Goal: Task Accomplishment & Management: Manage account settings

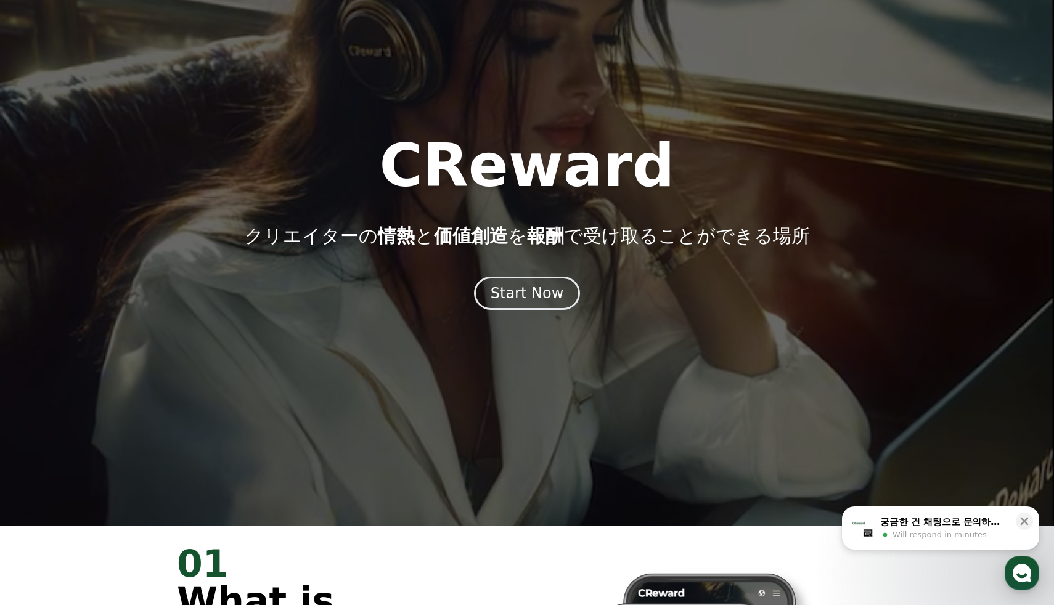
scroll to position [103, 0]
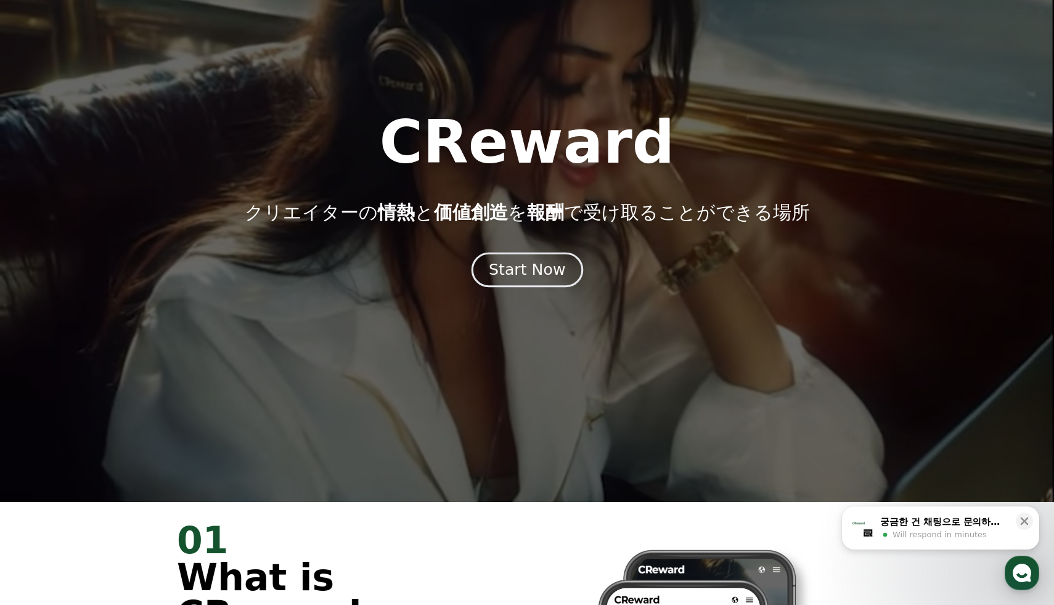
click at [535, 275] on div "Start Now" at bounding box center [527, 270] width 76 height 21
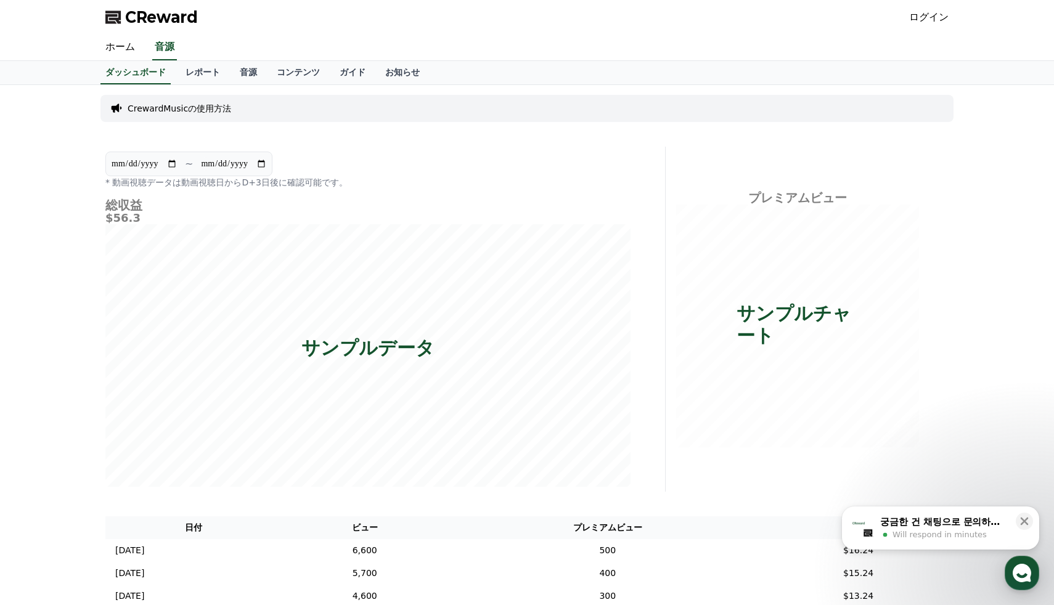
click at [919, 9] on div "ログイン" at bounding box center [928, 17] width 39 height 20
click at [916, 20] on link "ログイン" at bounding box center [928, 17] width 39 height 15
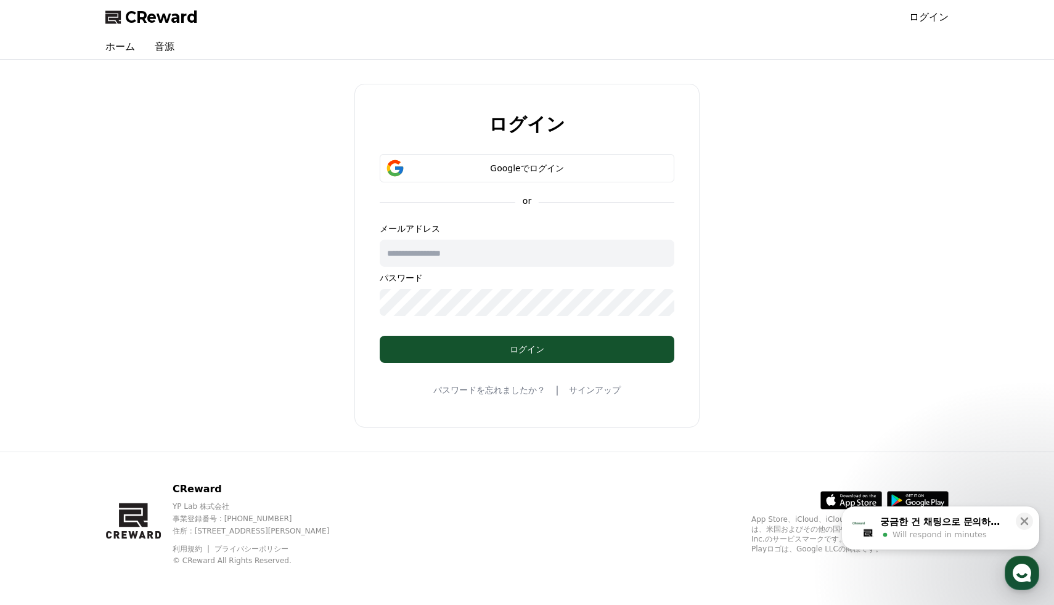
click at [565, 255] on input "text" at bounding box center [527, 253] width 295 height 27
type input "**********"
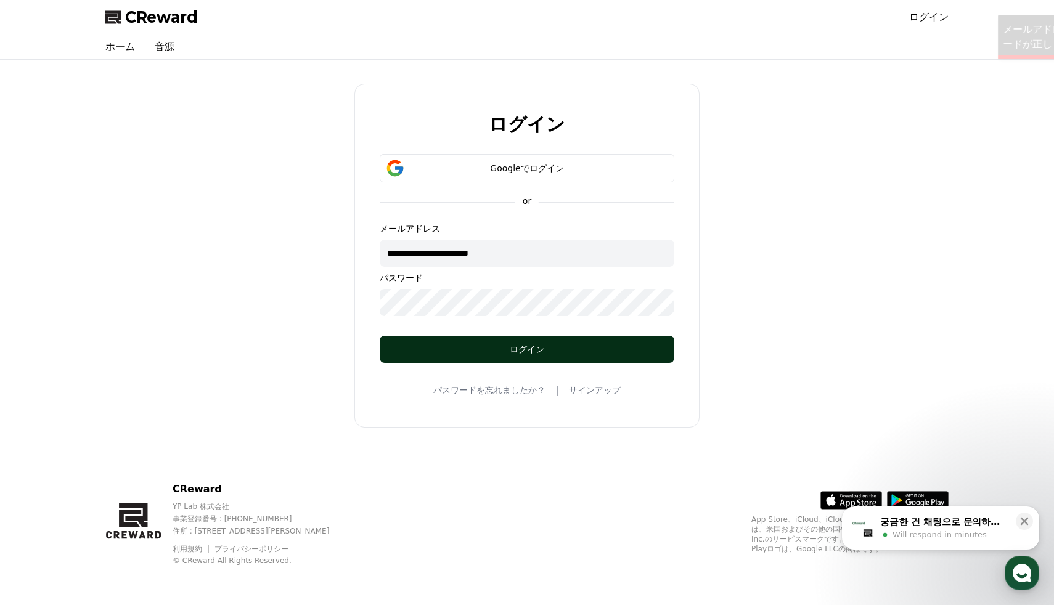
click at [549, 354] on div "ログイン" at bounding box center [526, 349] width 245 height 12
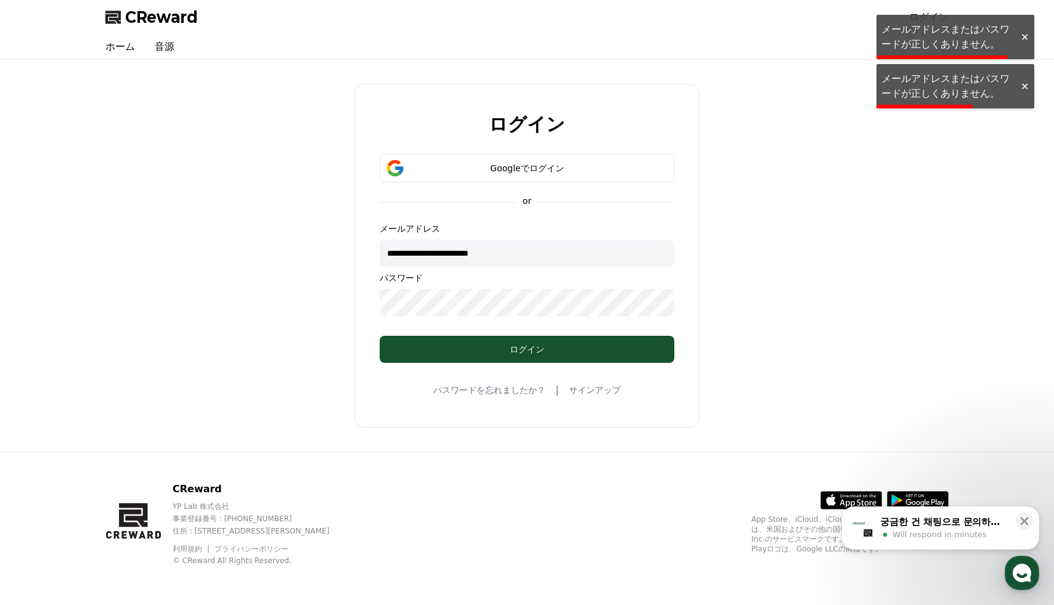
click at [236, 302] on div "**********" at bounding box center [527, 256] width 853 height 382
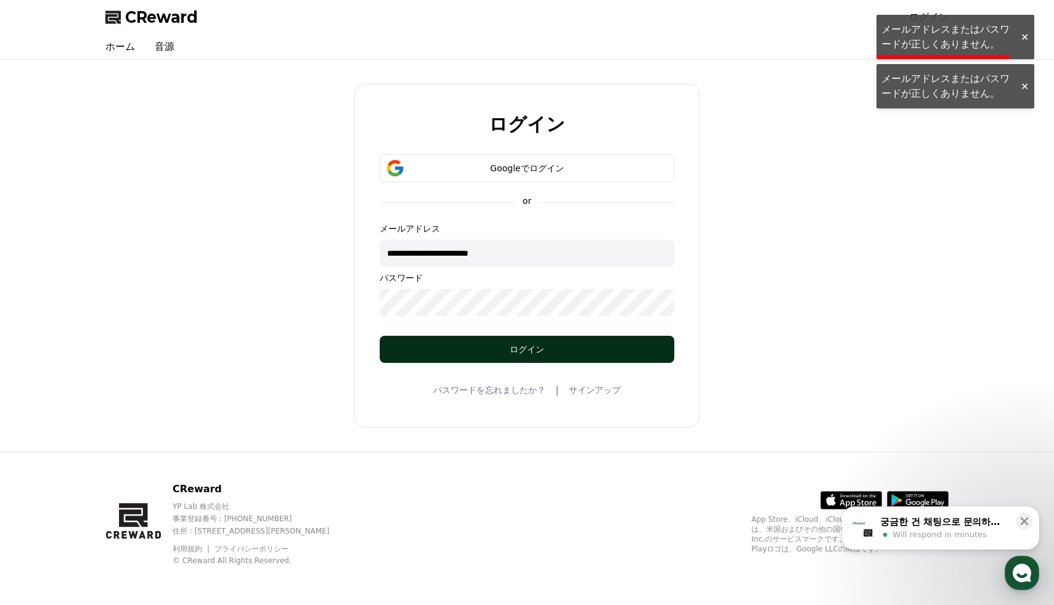
click at [512, 342] on button "ログイン" at bounding box center [527, 349] width 295 height 27
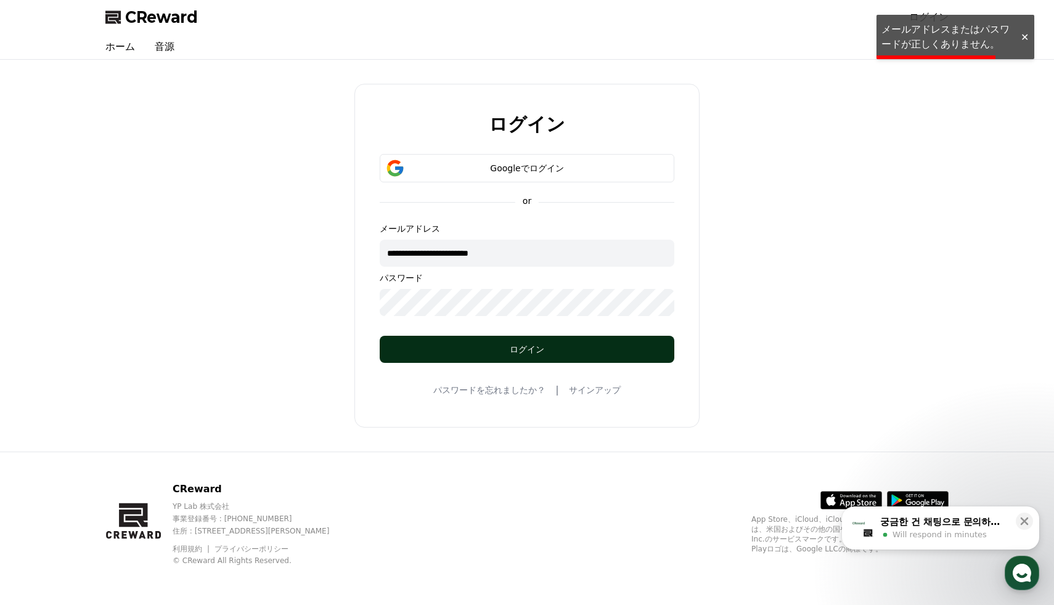
click at [512, 342] on button "ログイン" at bounding box center [527, 349] width 295 height 27
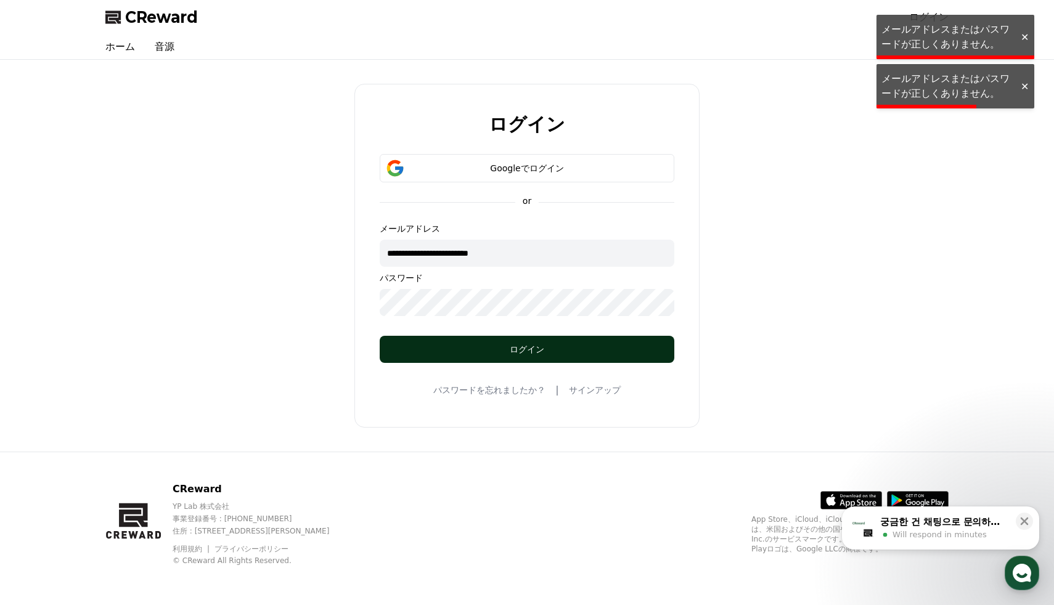
click at [512, 342] on button "ログイン" at bounding box center [527, 349] width 295 height 27
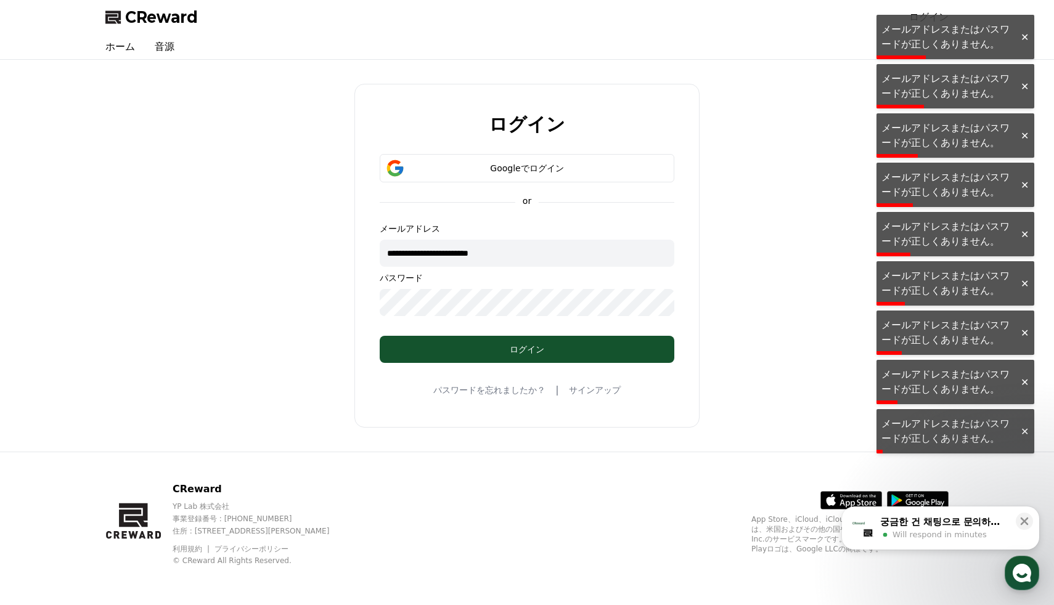
click at [499, 388] on link "パスワードを忘れましたか？" at bounding box center [489, 390] width 112 height 12
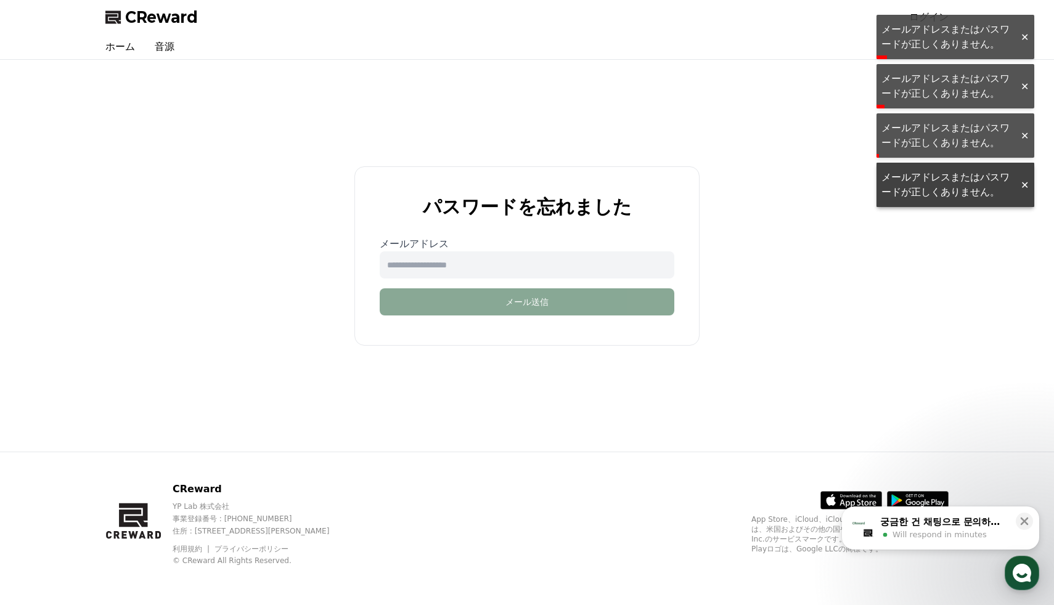
click at [517, 269] on input "email" at bounding box center [527, 265] width 295 height 27
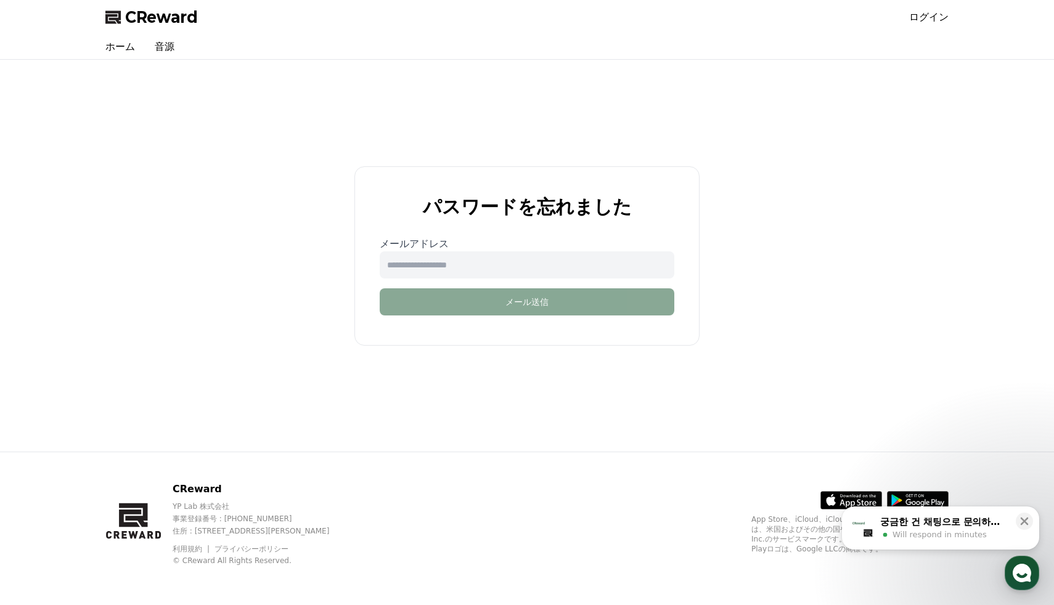
type input "**********"
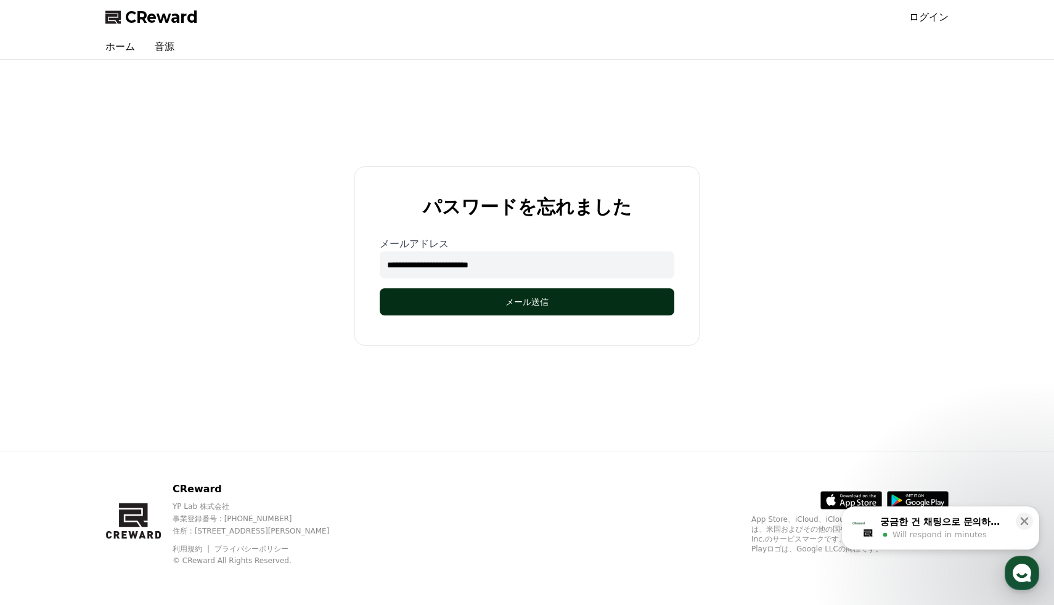
click at [515, 305] on button "メール送信" at bounding box center [527, 302] width 295 height 27
click at [514, 306] on button "メール送信" at bounding box center [527, 302] width 295 height 27
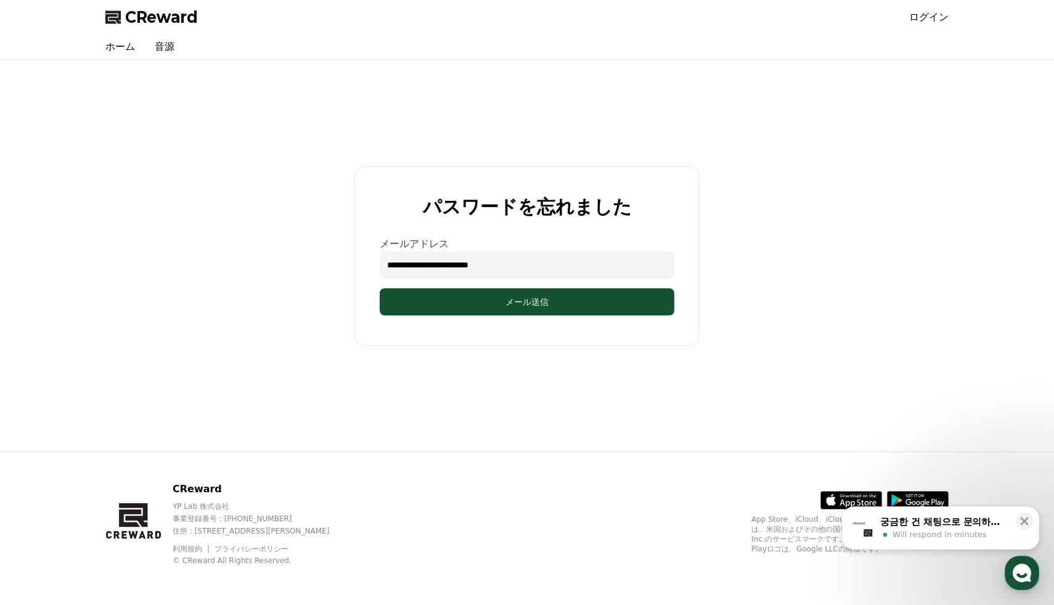
click at [930, 20] on link "ログイン" at bounding box center [928, 17] width 39 height 15
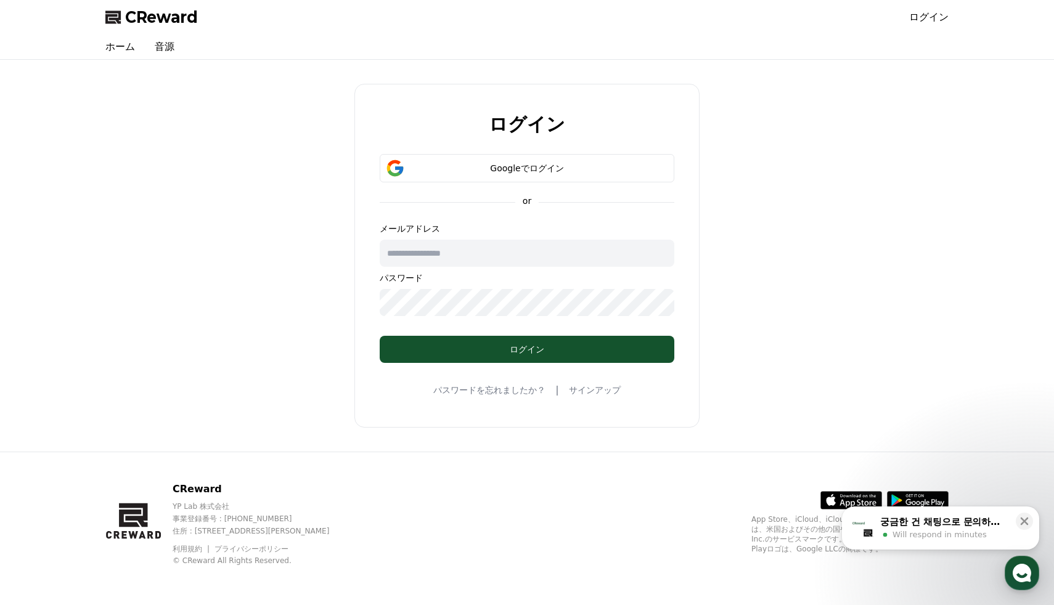
click at [567, 253] on input "text" at bounding box center [527, 253] width 295 height 27
type input "**********"
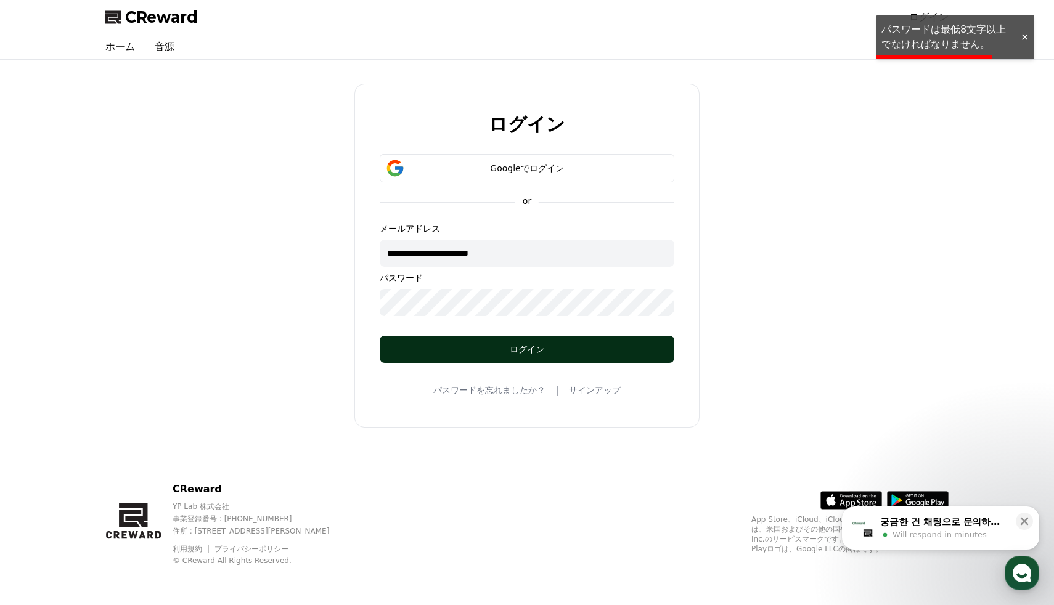
click at [523, 356] on button "ログイン" at bounding box center [527, 349] width 295 height 27
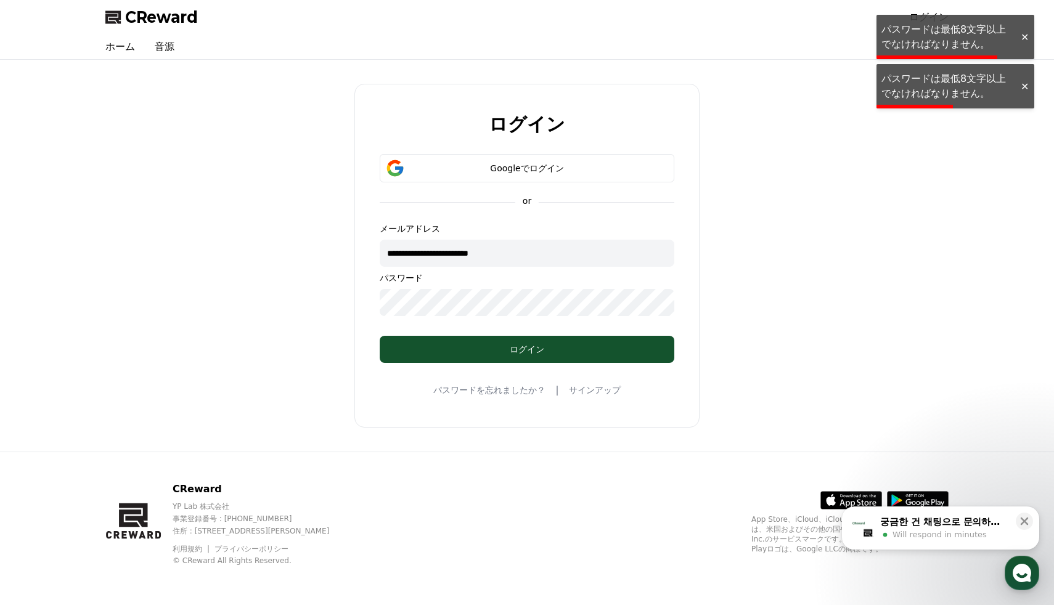
click at [510, 393] on link "パスワードを忘れましたか？" at bounding box center [489, 390] width 112 height 12
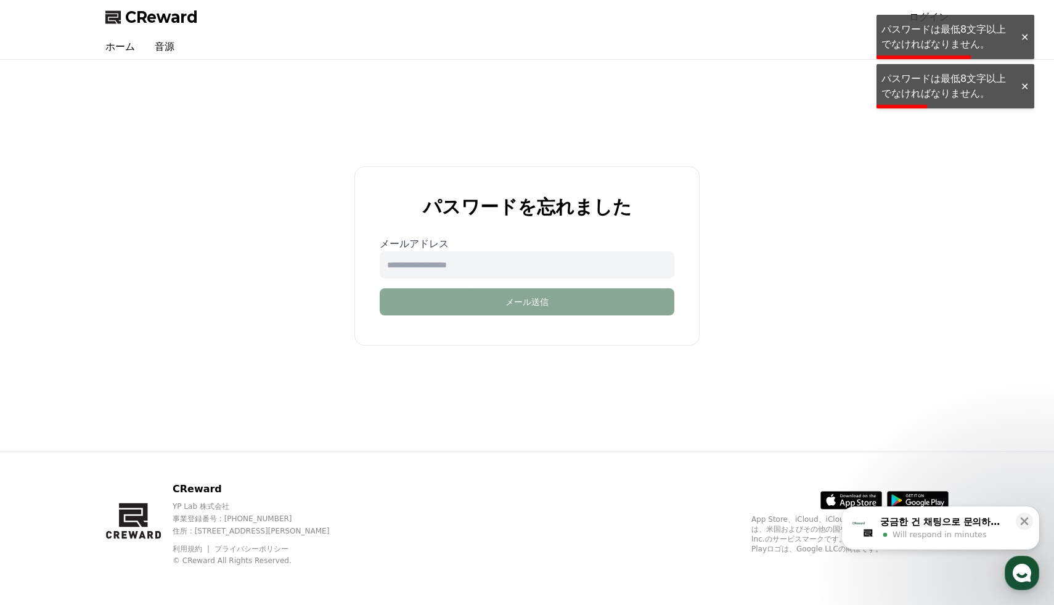
click at [497, 264] on input "email" at bounding box center [527, 265] width 295 height 27
type input "**********"
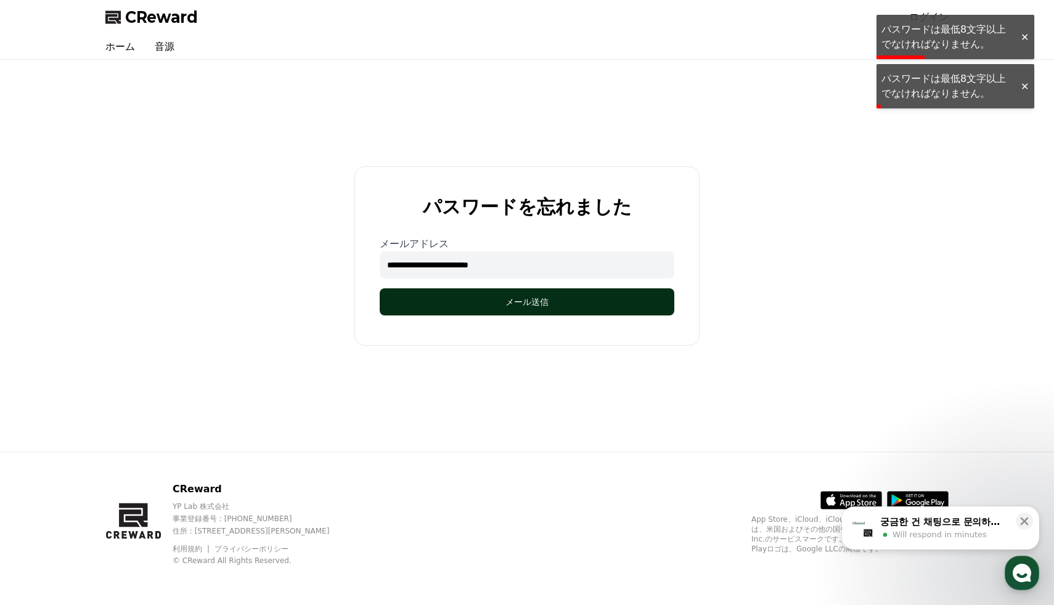
click at [496, 301] on button "メール送信" at bounding box center [527, 302] width 295 height 27
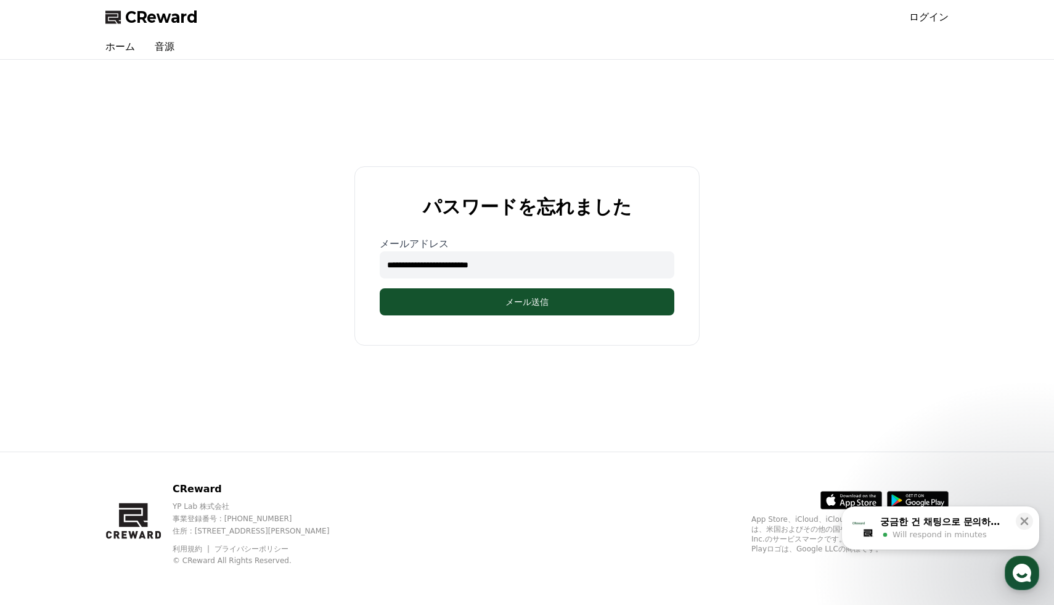
drag, startPoint x: 499, startPoint y: 203, endPoint x: 655, endPoint y: 205, distance: 155.4
click at [657, 207] on div "パスワードを忘れました" at bounding box center [527, 207] width 334 height 20
click at [655, 205] on div "パスワードを忘れました" at bounding box center [527, 207] width 334 height 20
click at [956, 526] on div "궁금한 건 채팅으로 문의하세요" at bounding box center [944, 522] width 128 height 12
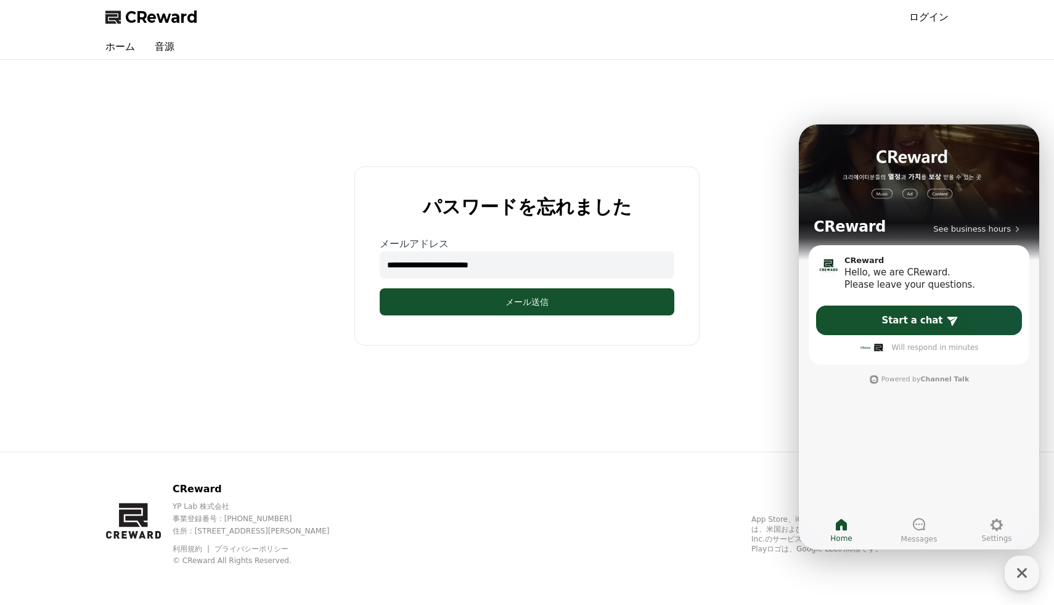
click at [734, 298] on div "**********" at bounding box center [527, 256] width 853 height 382
click at [755, 125] on div "**********" at bounding box center [527, 256] width 853 height 382
click at [927, 19] on link "ログイン" at bounding box center [928, 17] width 39 height 15
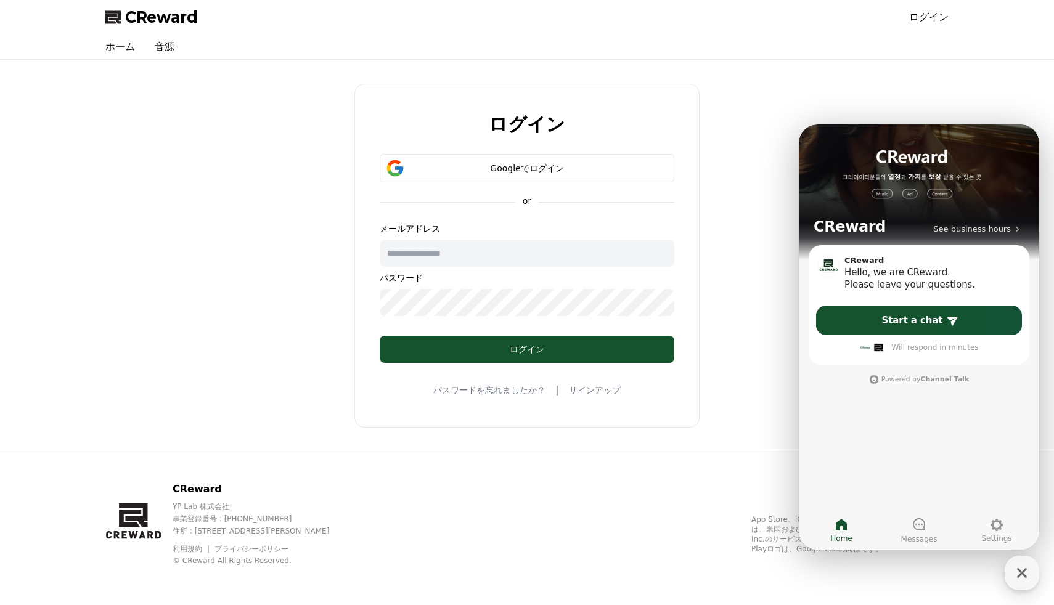
click at [486, 255] on input "text" at bounding box center [527, 253] width 295 height 27
type input "**********"
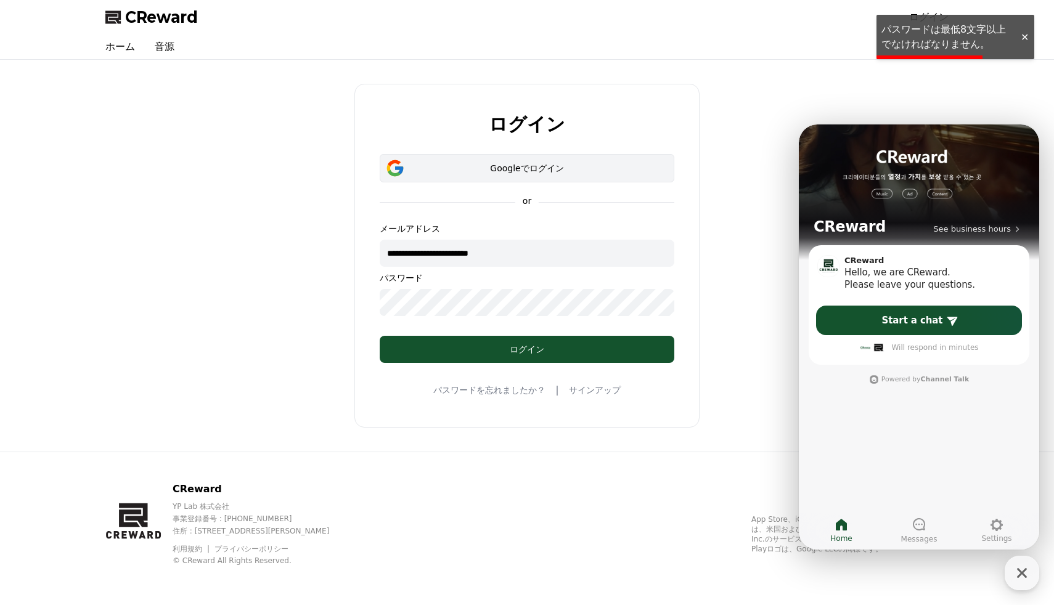
click at [451, 160] on button "Googleでログイン" at bounding box center [527, 168] width 295 height 28
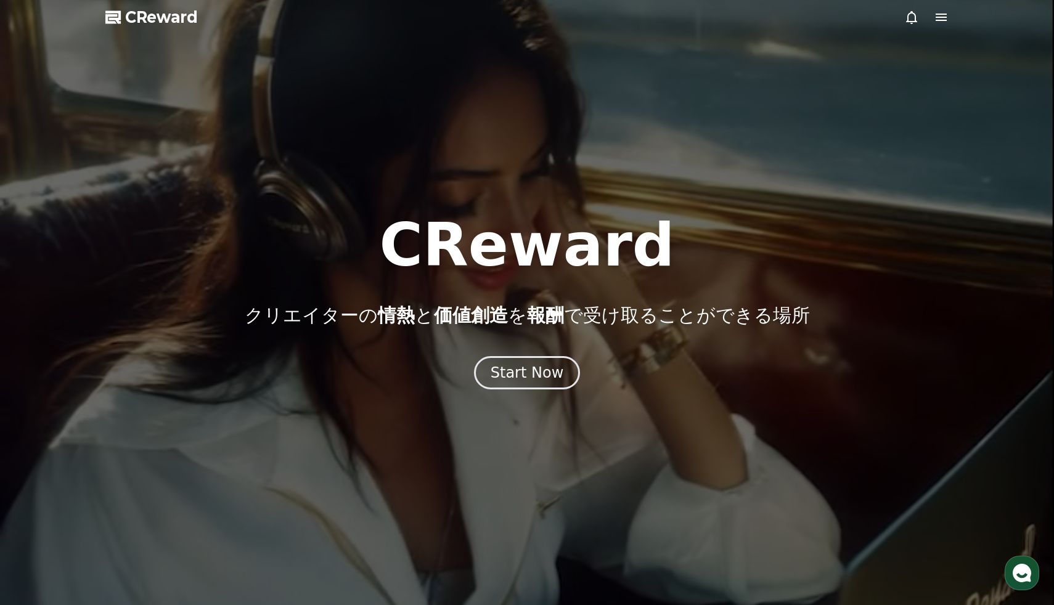
click at [945, 27] on div at bounding box center [527, 302] width 1054 height 605
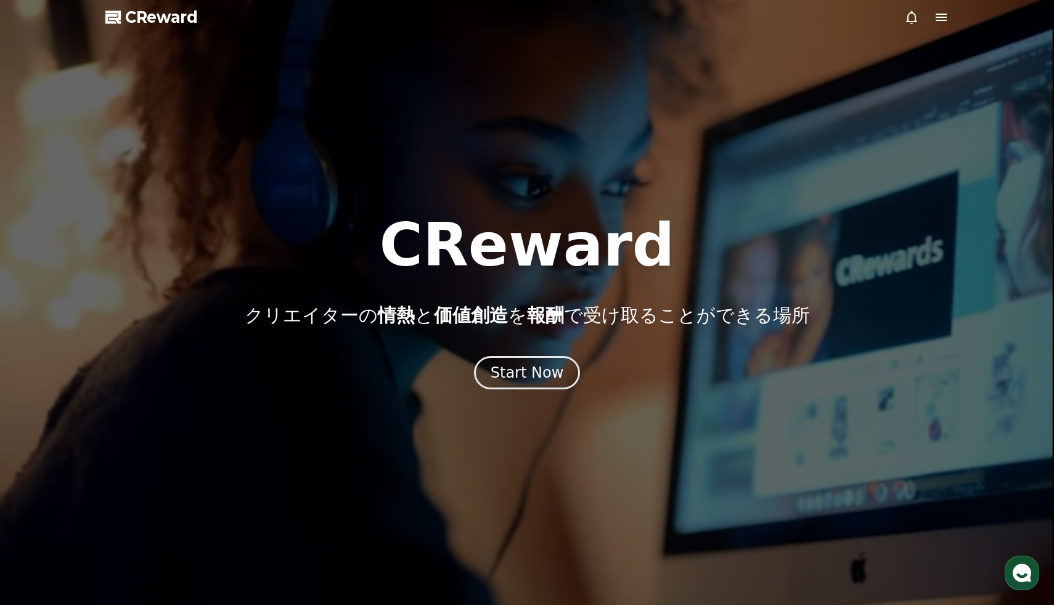
click at [943, 17] on icon at bounding box center [941, 17] width 11 height 7
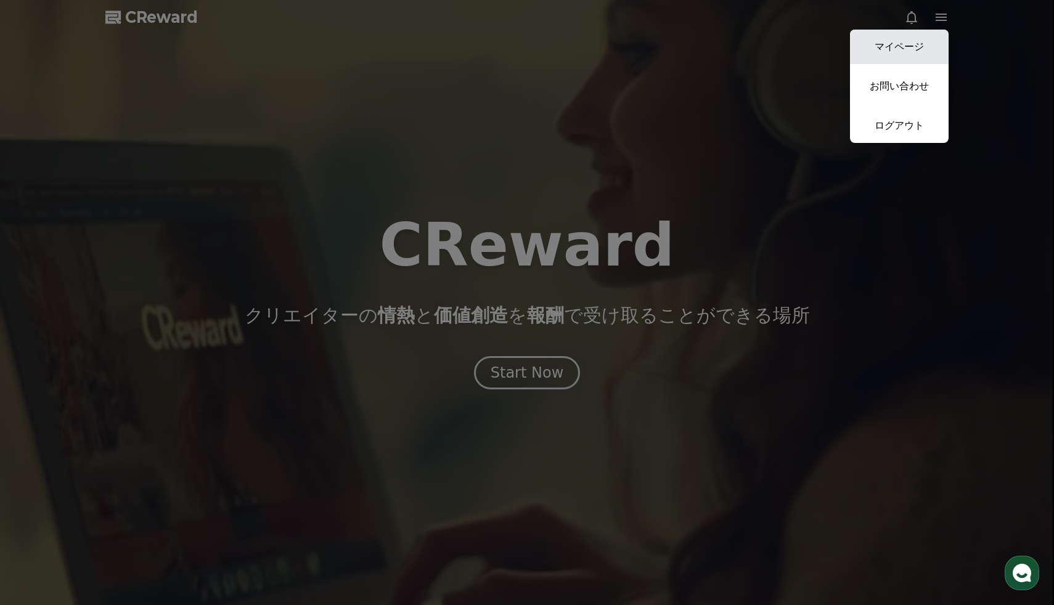
click at [916, 45] on link "マイページ" at bounding box center [899, 47] width 99 height 35
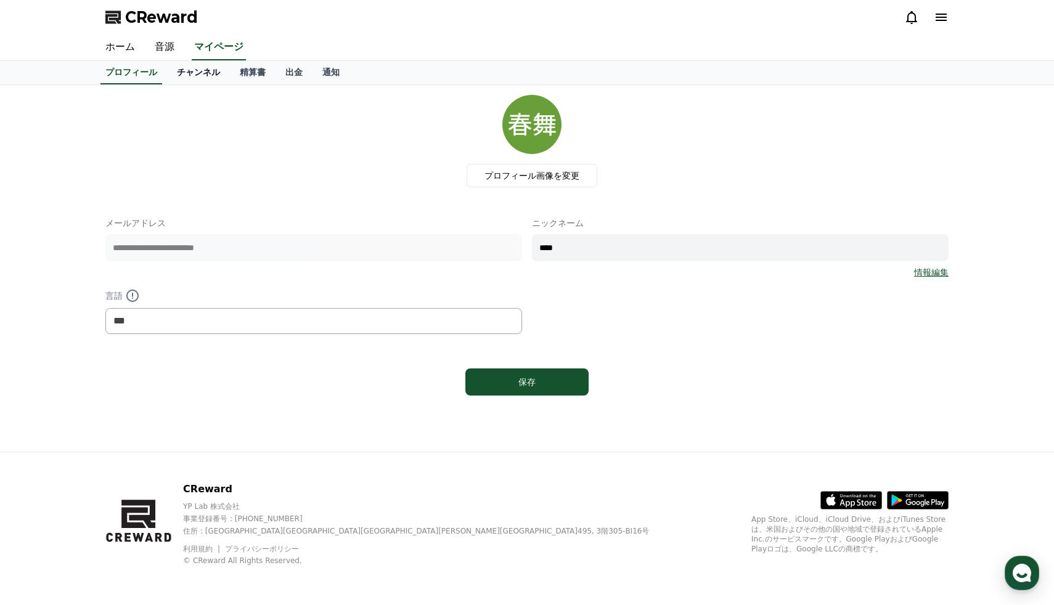
click at [178, 69] on link "チャンネル" at bounding box center [198, 72] width 63 height 23
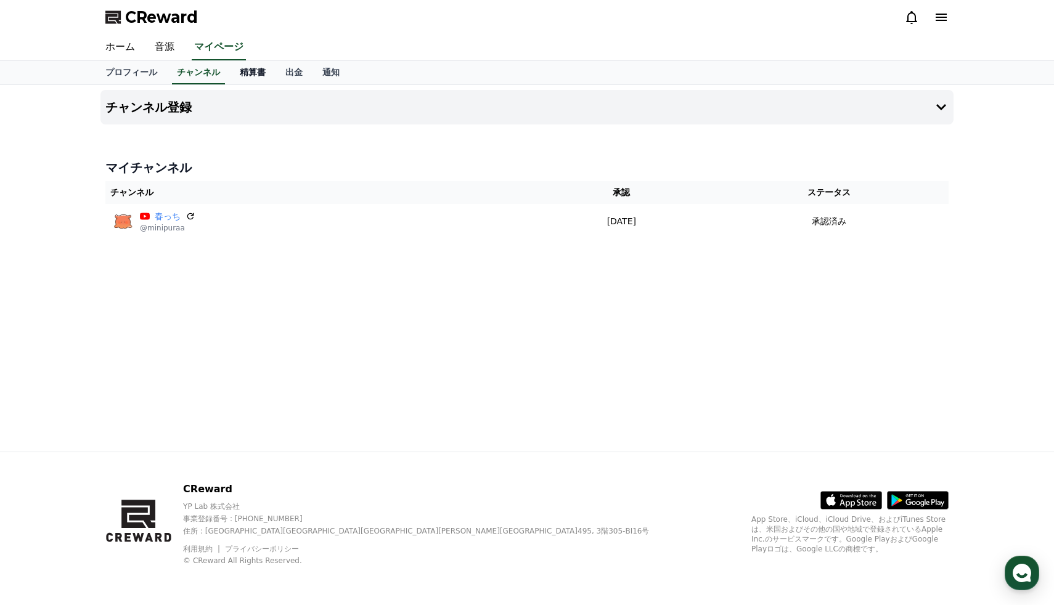
click at [249, 79] on link "精算書" at bounding box center [253, 72] width 46 height 23
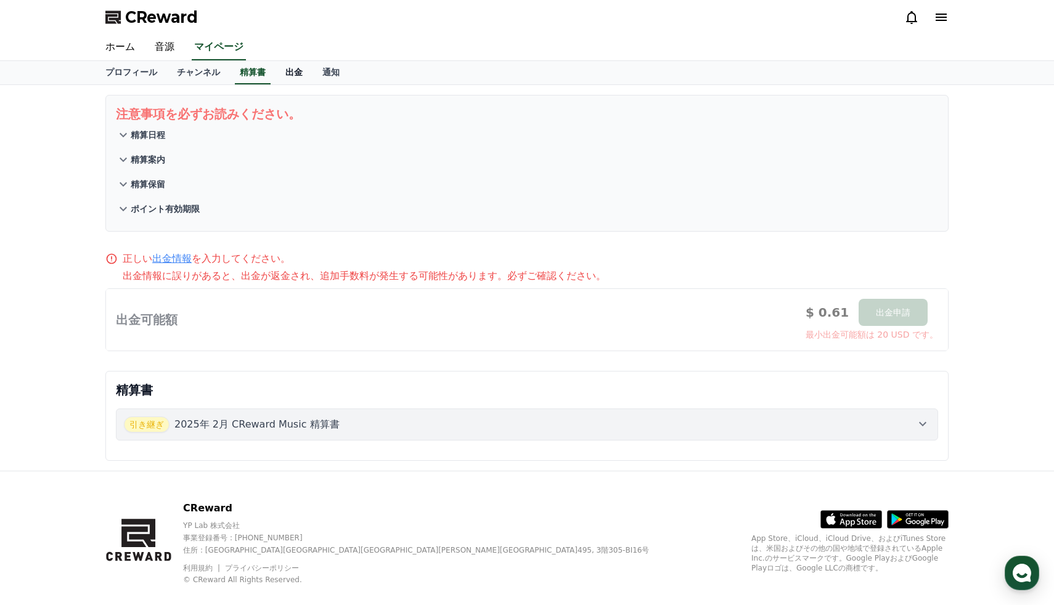
click at [283, 76] on link "出金" at bounding box center [294, 72] width 37 height 23
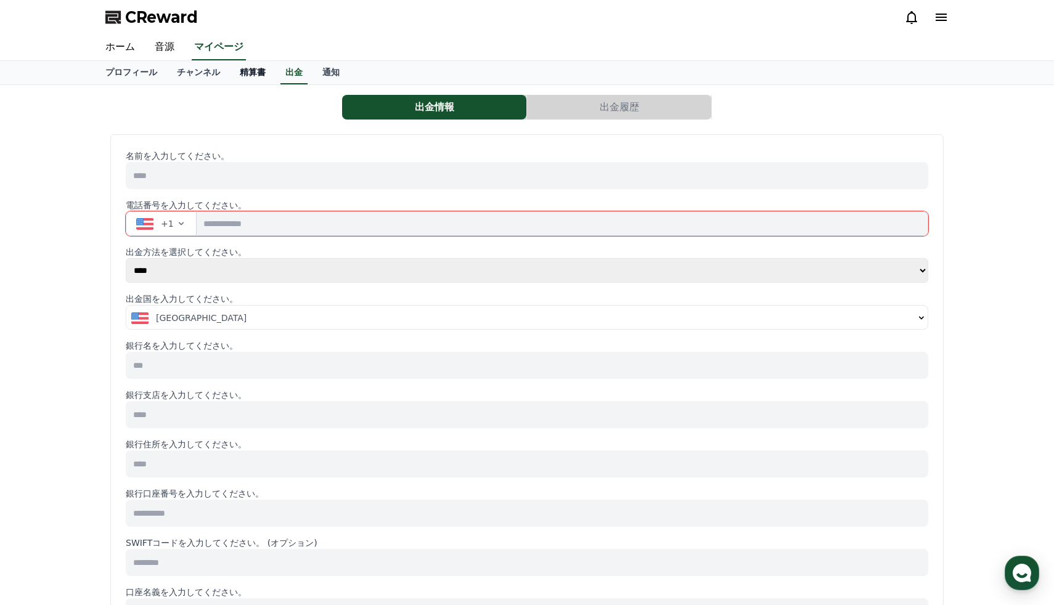
click at [244, 72] on link "精算書" at bounding box center [253, 72] width 46 height 23
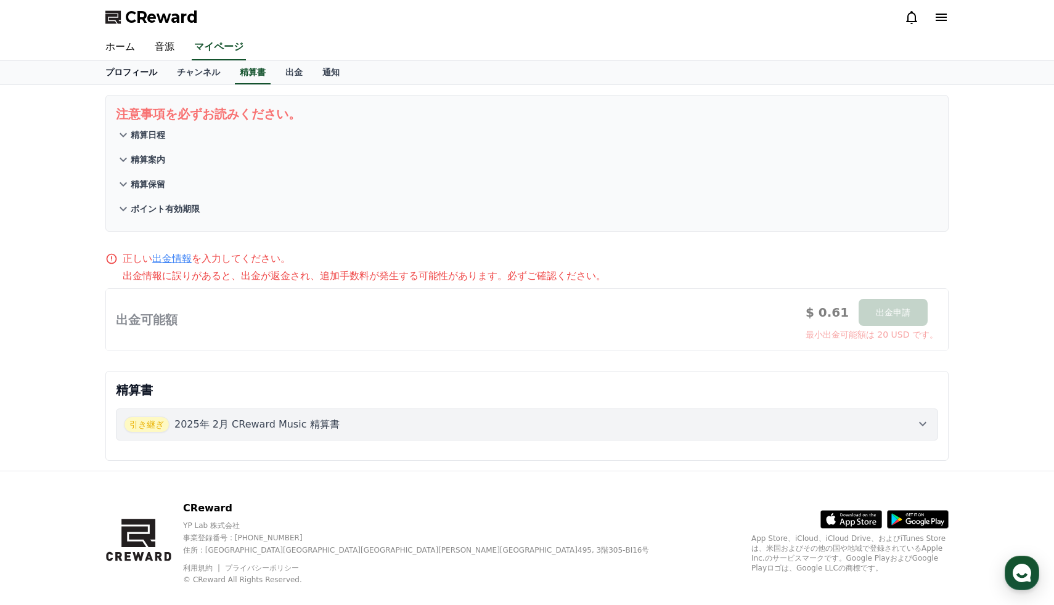
click at [165, 75] on link "プロフィール" at bounding box center [132, 72] width 72 height 23
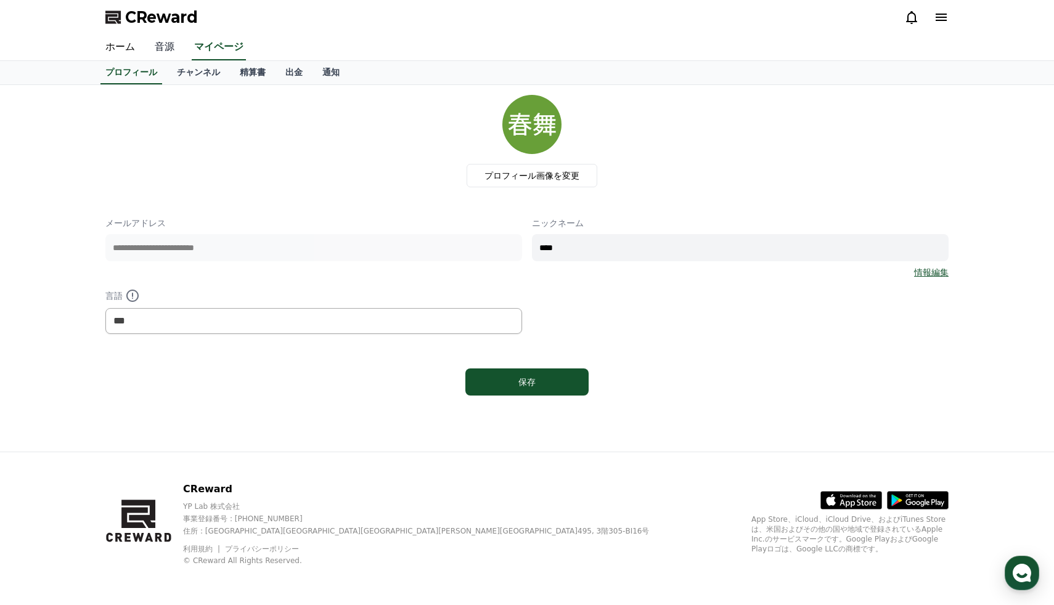
click at [146, 50] on link "音源" at bounding box center [164, 48] width 39 height 26
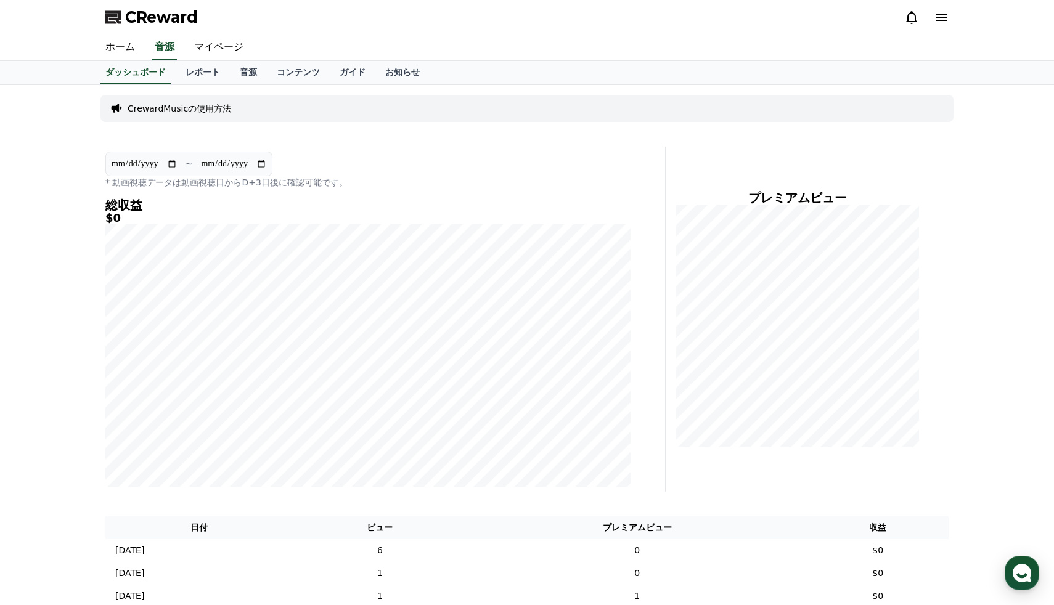
click at [224, 162] on input "**********" at bounding box center [233, 164] width 67 height 14
click at [147, 154] on section "**********" at bounding box center [188, 164] width 167 height 25
click at [152, 163] on input "**********" at bounding box center [144, 164] width 67 height 14
click at [173, 163] on input "**********" at bounding box center [144, 164] width 67 height 14
click at [356, 199] on h4 "総収益" at bounding box center [367, 206] width 525 height 14
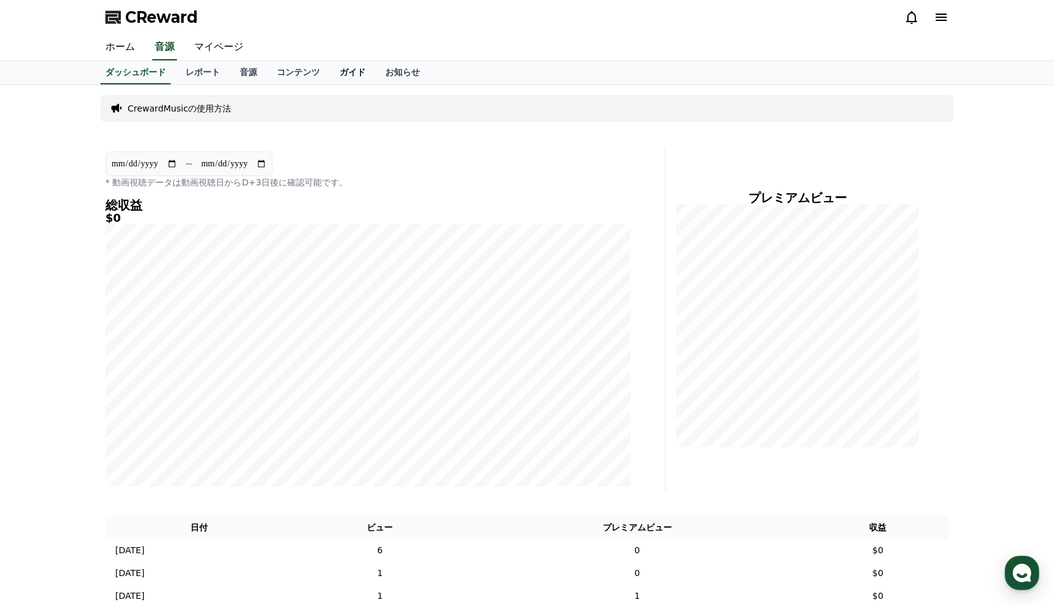
click at [354, 72] on link "ガイド" at bounding box center [353, 72] width 46 height 23
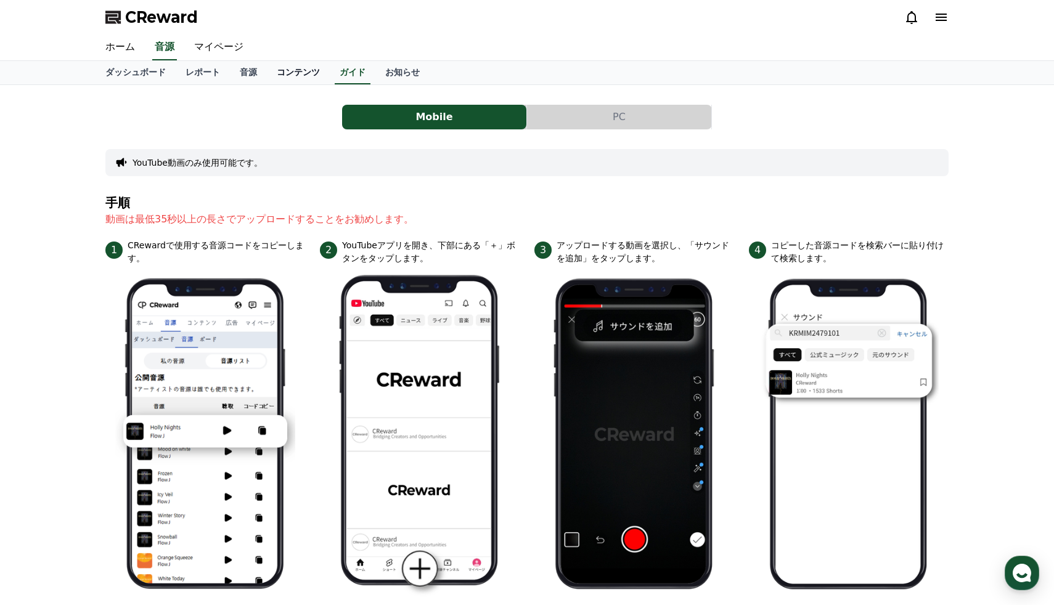
click at [311, 73] on link "コンテンツ" at bounding box center [298, 72] width 63 height 23
click at [261, 75] on link "音源" at bounding box center [248, 72] width 37 height 23
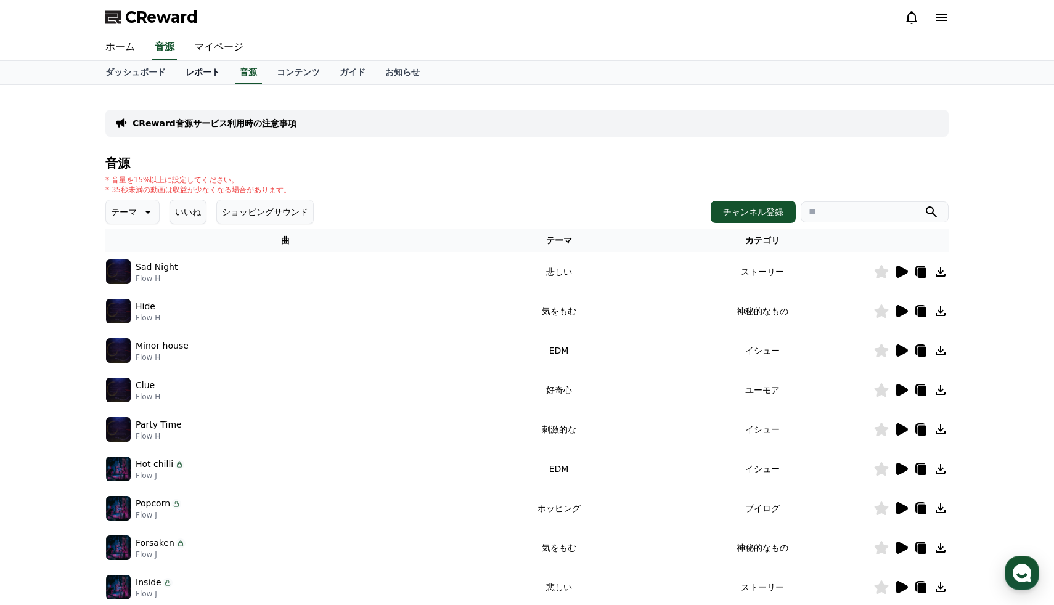
click at [221, 73] on link "レポート" at bounding box center [203, 72] width 54 height 23
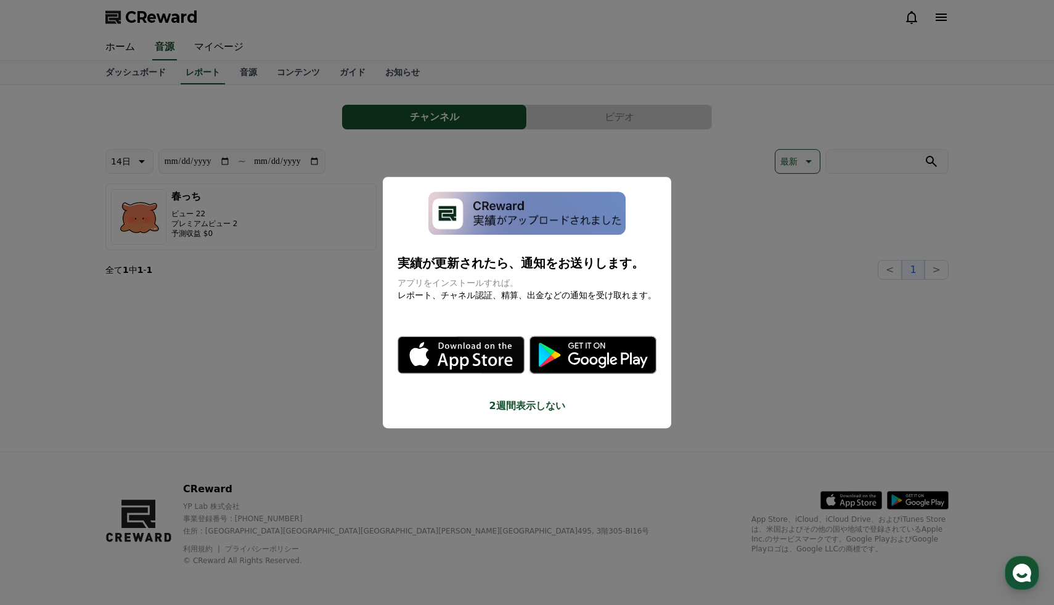
click at [546, 406] on button "2週間表示しない" at bounding box center [527, 406] width 259 height 15
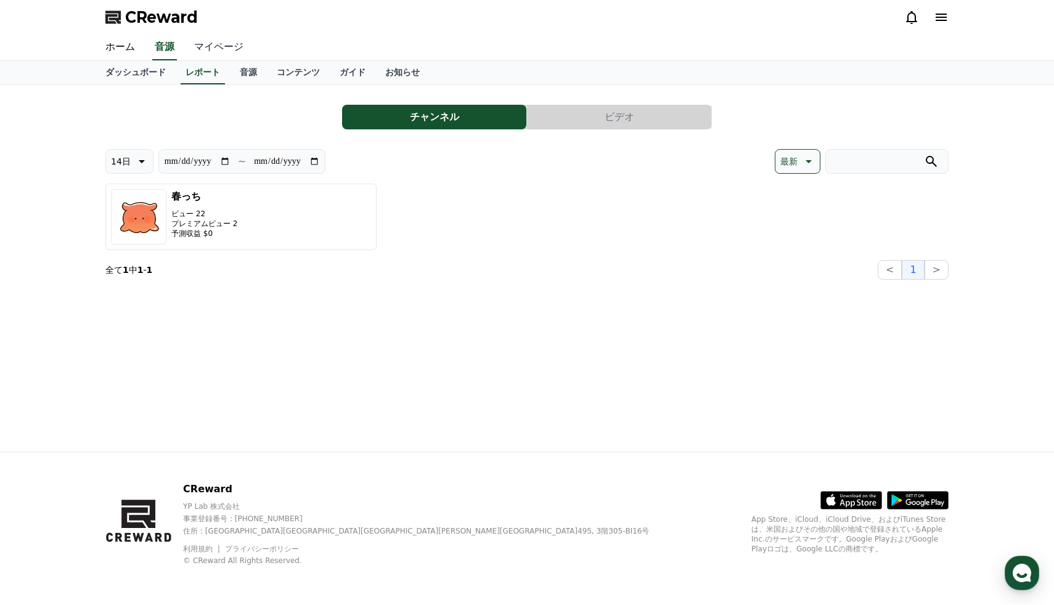
click at [228, 50] on link "マイページ" at bounding box center [218, 48] width 69 height 26
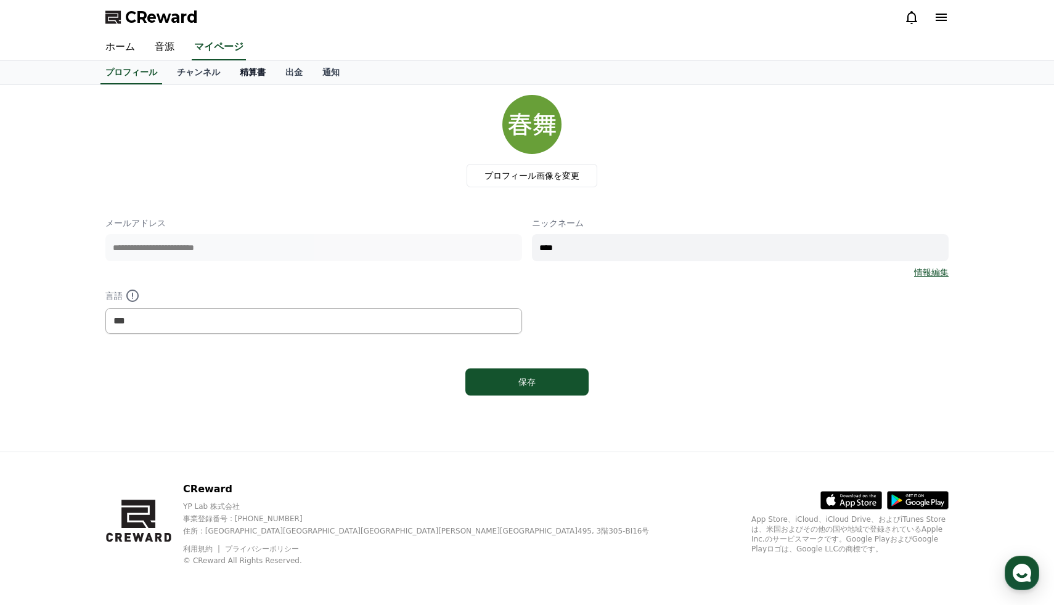
click at [251, 73] on link "精算書" at bounding box center [253, 72] width 46 height 23
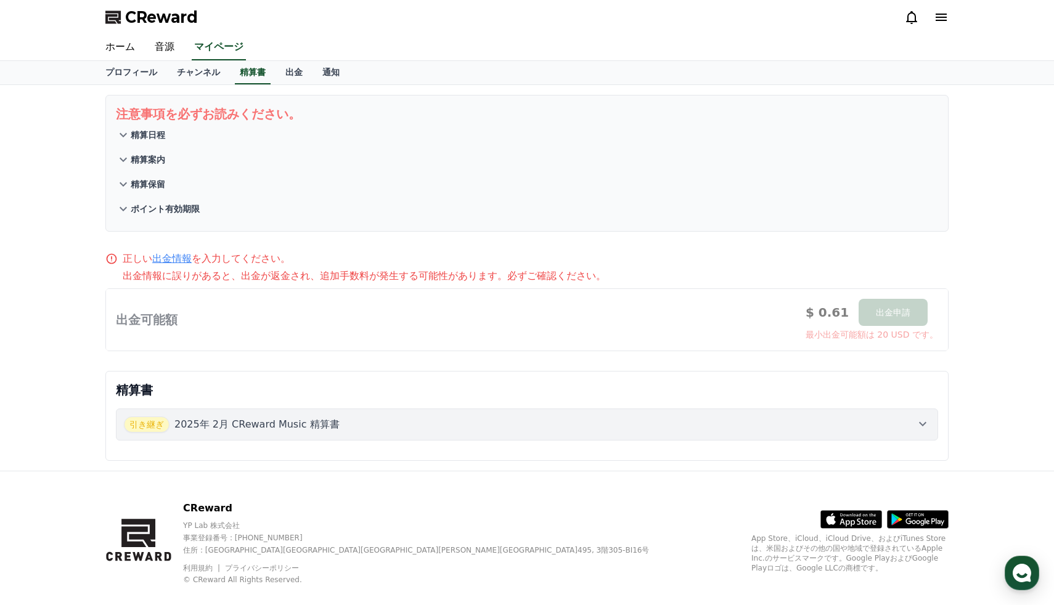
click at [182, 208] on p "ポイント有効期限" at bounding box center [165, 209] width 69 height 12
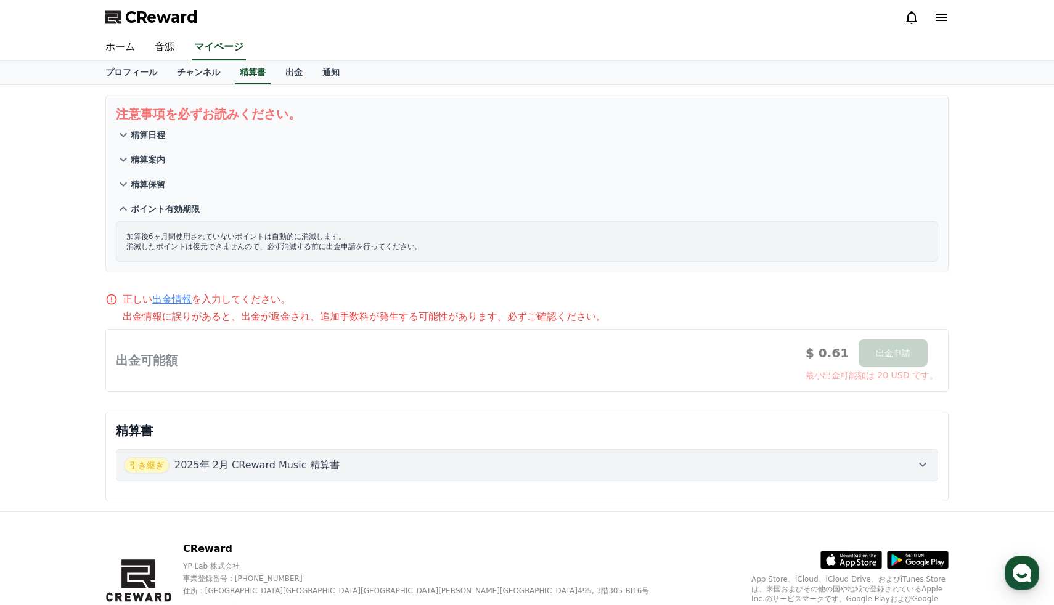
scroll to position [60, 0]
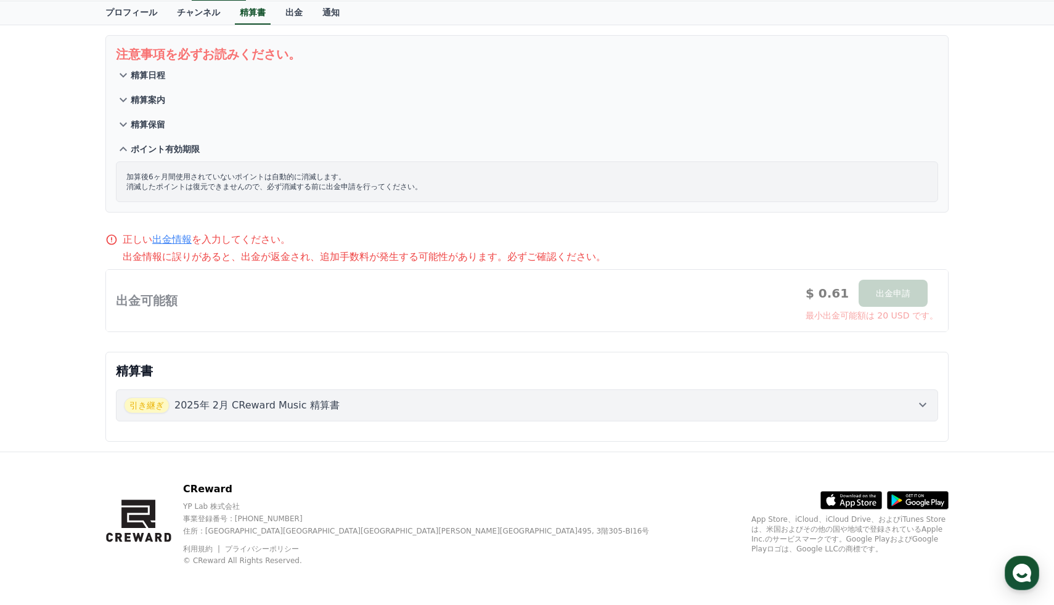
click at [199, 408] on p "2025年 2月 CReward Music 精算書" at bounding box center [256, 405] width 165 height 15
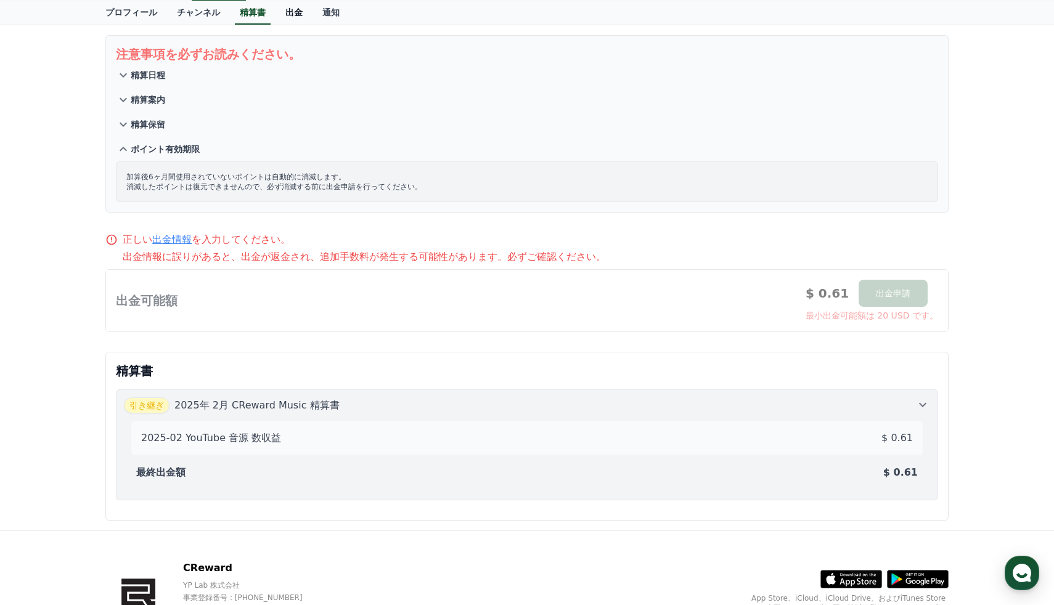
click at [289, 17] on link "出金" at bounding box center [294, 12] width 37 height 23
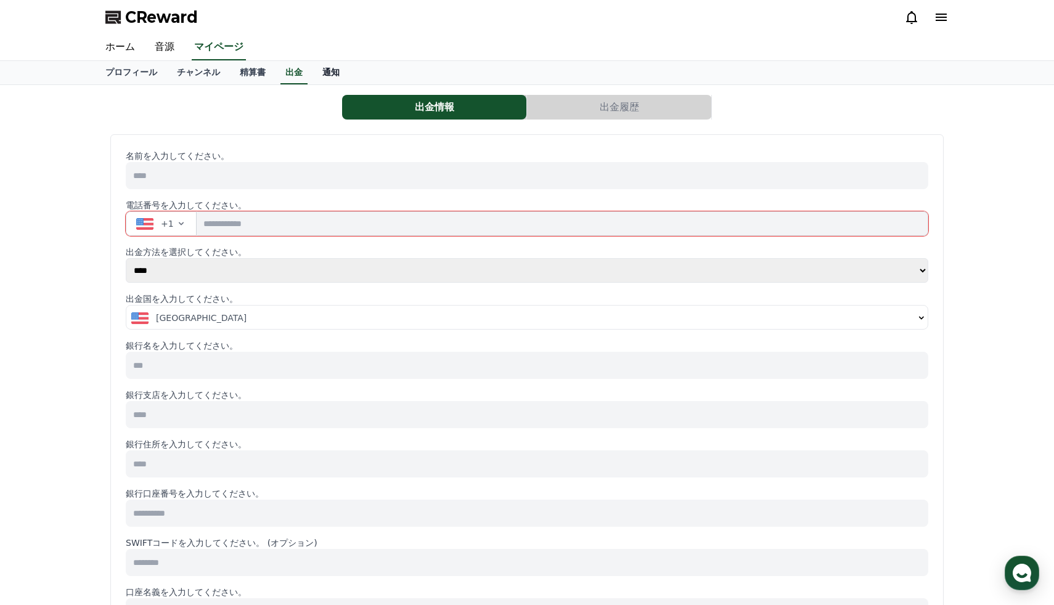
click at [333, 74] on link "通知" at bounding box center [331, 72] width 37 height 23
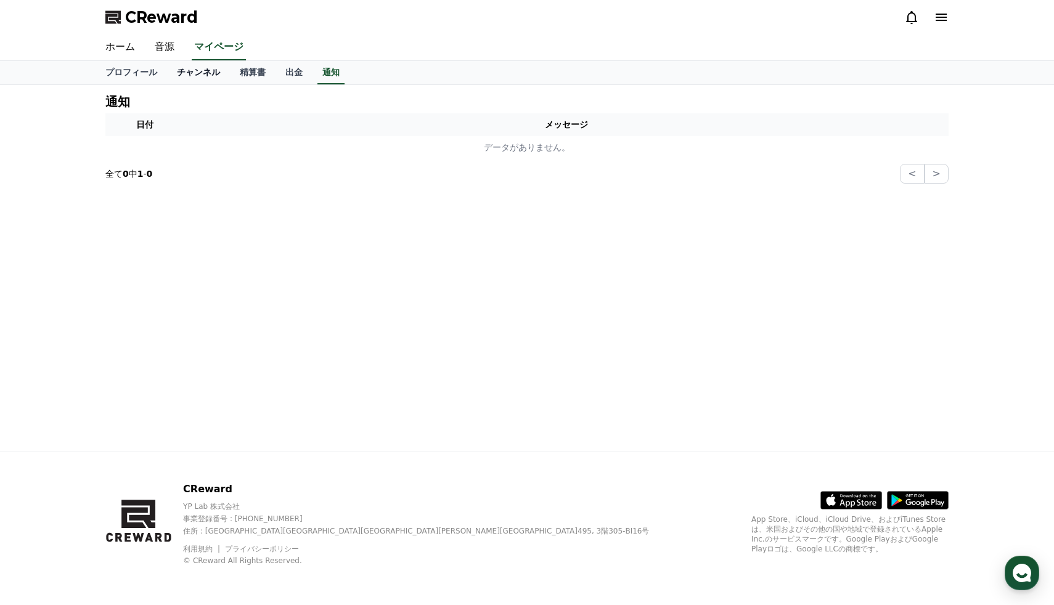
click at [205, 73] on link "チャンネル" at bounding box center [198, 72] width 63 height 23
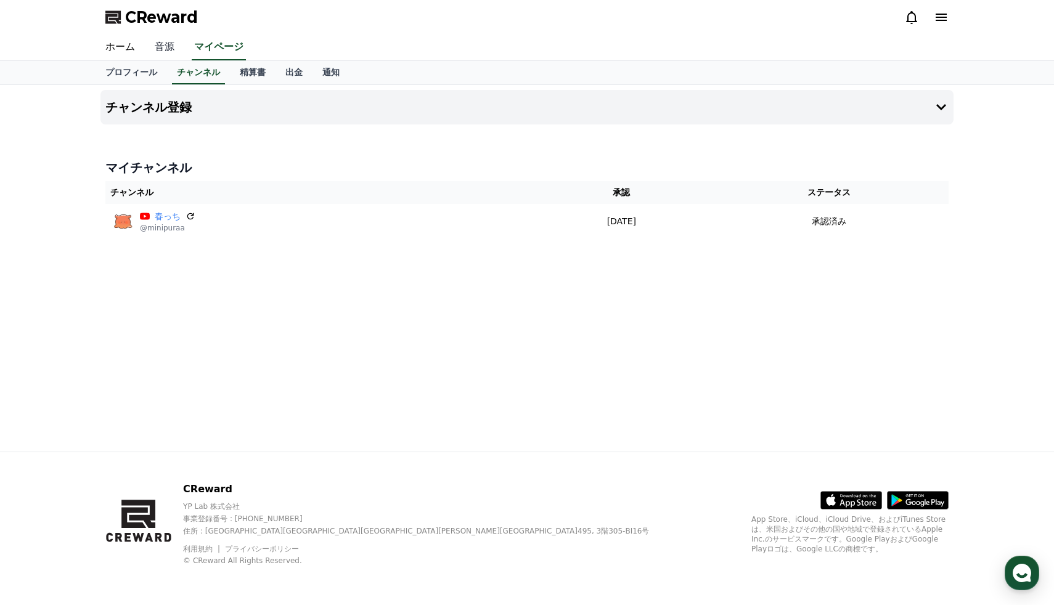
click at [151, 51] on link "音源" at bounding box center [164, 48] width 39 height 26
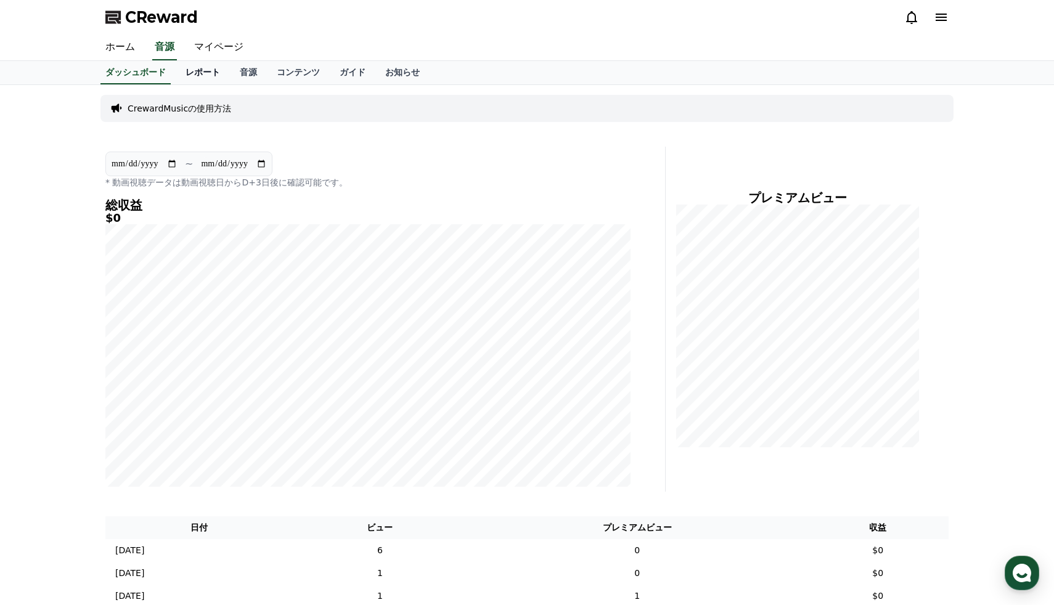
click at [209, 75] on link "レポート" at bounding box center [203, 72] width 54 height 23
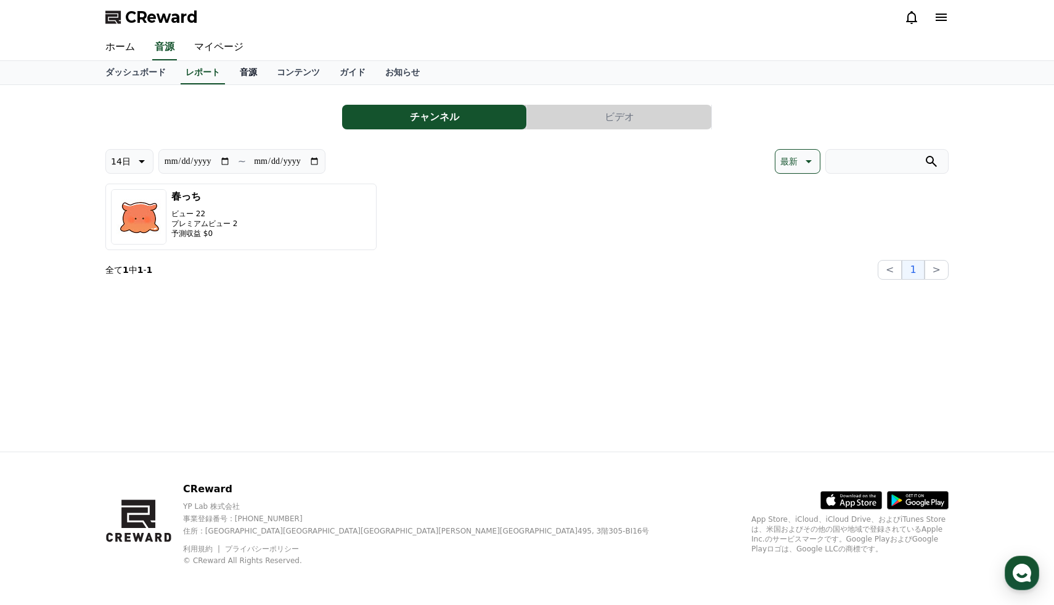
click at [255, 72] on link "音源" at bounding box center [248, 72] width 37 height 23
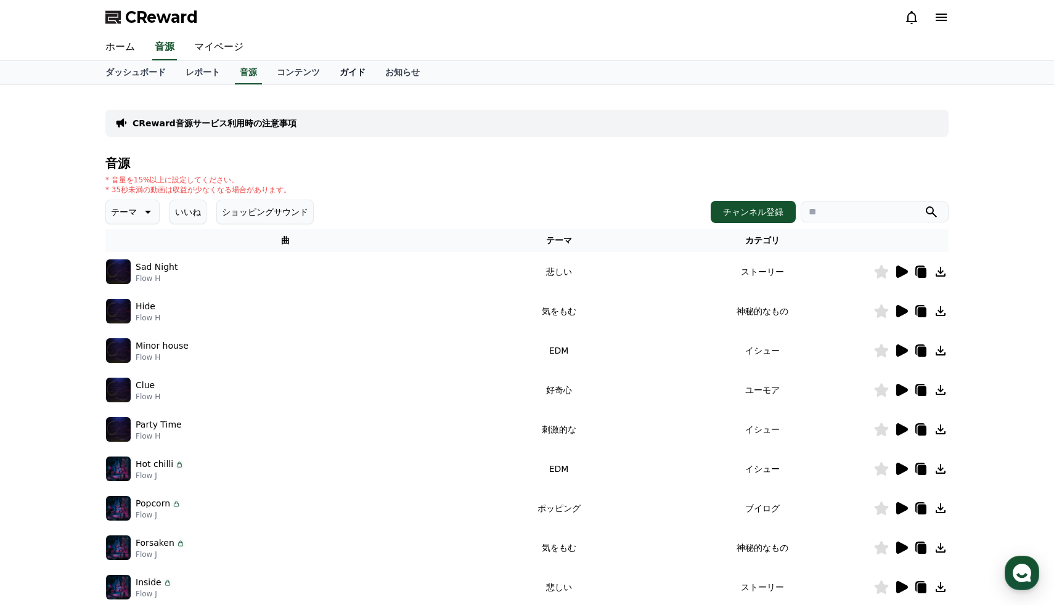
click at [358, 76] on link "ガイド" at bounding box center [353, 72] width 46 height 23
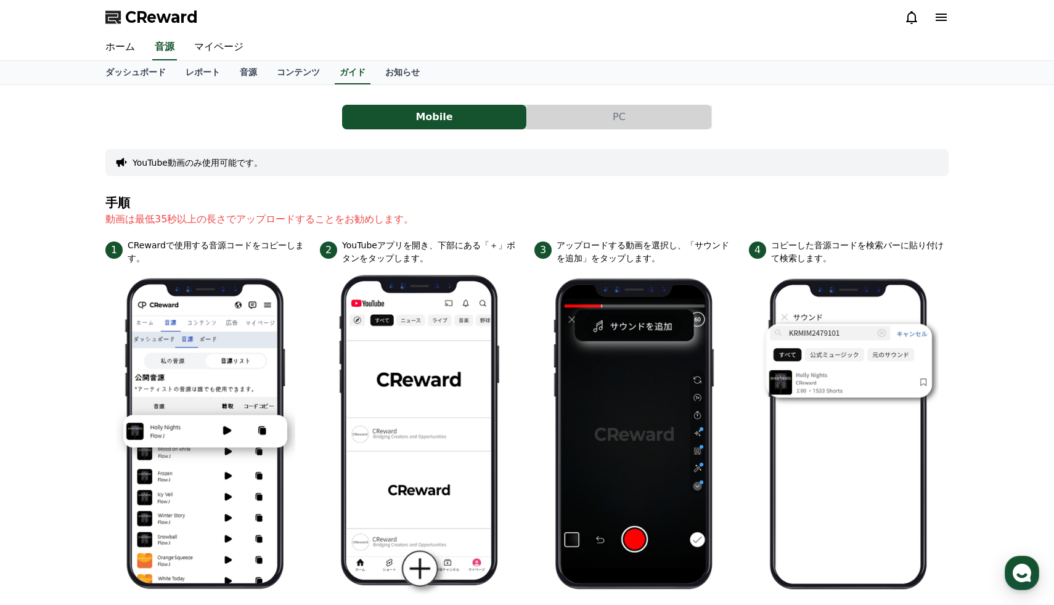
click at [228, 33] on div "CReward" at bounding box center [527, 17] width 863 height 35
click at [233, 54] on link "マイページ" at bounding box center [218, 48] width 69 height 26
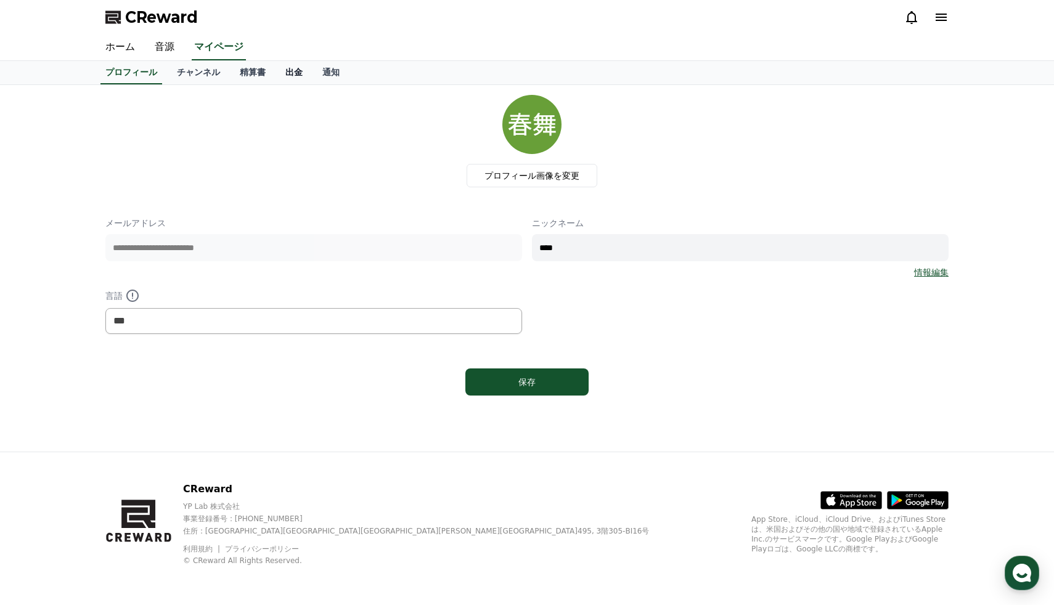
click at [290, 77] on link "出金" at bounding box center [294, 72] width 37 height 23
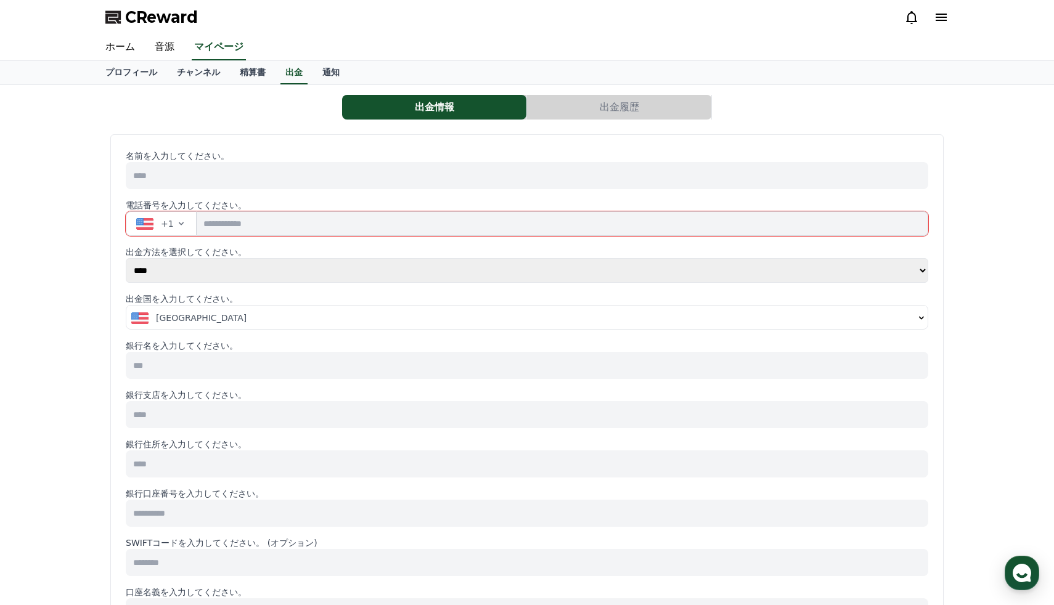
click at [369, 224] on input "tel" at bounding box center [563, 223] width 732 height 25
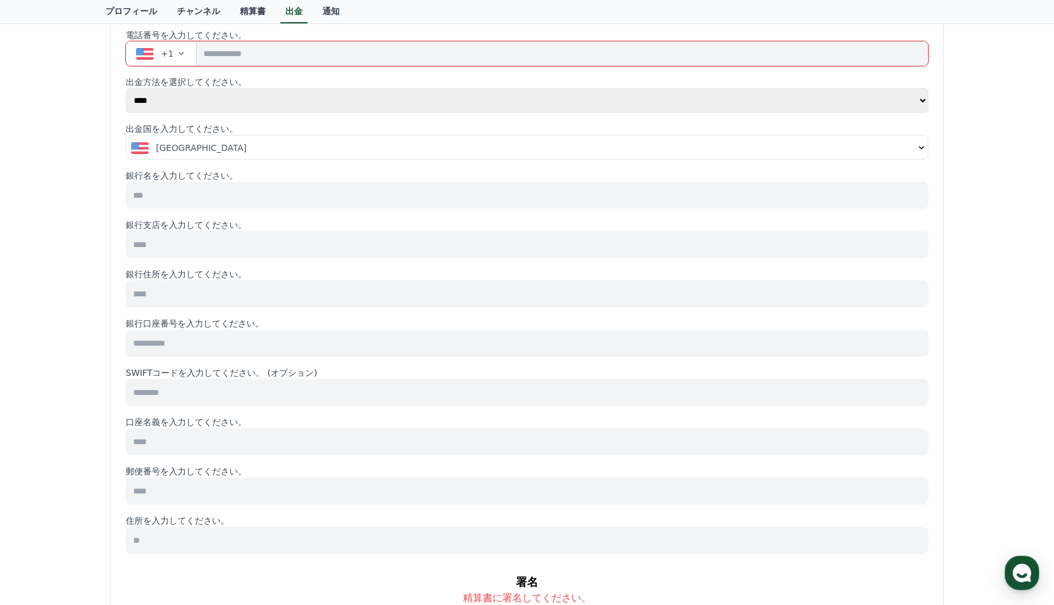
scroll to position [179, 0]
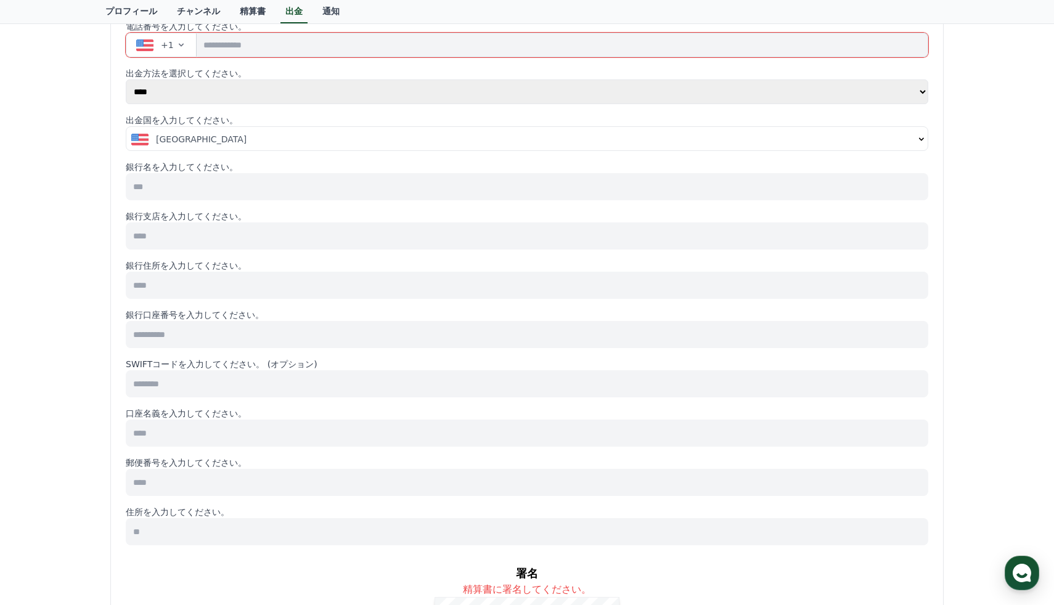
click at [292, 179] on input at bounding box center [527, 186] width 803 height 27
click at [290, 252] on div "名前を入力してください。 電話番号を入力してください。 +1 出金方法を選択してください。 **** ****** 出金国を入力してください。 United …" at bounding box center [527, 392] width 803 height 842
click at [291, 250] on div "名前を入力してください。 電話番号を入力してください。 +1 出金方法を選択してください。 **** ****** 出金国を入力してください。 United …" at bounding box center [527, 392] width 803 height 842
click at [289, 298] on input at bounding box center [527, 285] width 803 height 27
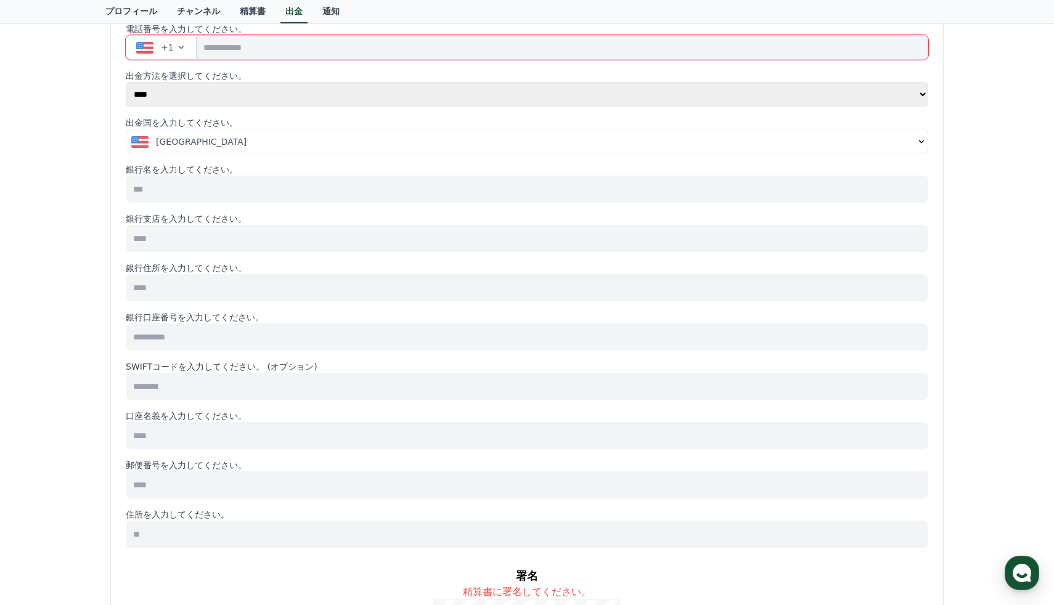
drag, startPoint x: 365, startPoint y: 347, endPoint x: 355, endPoint y: 393, distance: 47.4
click at [355, 384] on div "名前を入力してください。 電話番号を入力してください。 +1 出金方法を選択してください。 **** ****** 出金国を入力してください。 United …" at bounding box center [527, 394] width 803 height 842
click at [356, 390] on input at bounding box center [527, 386] width 803 height 27
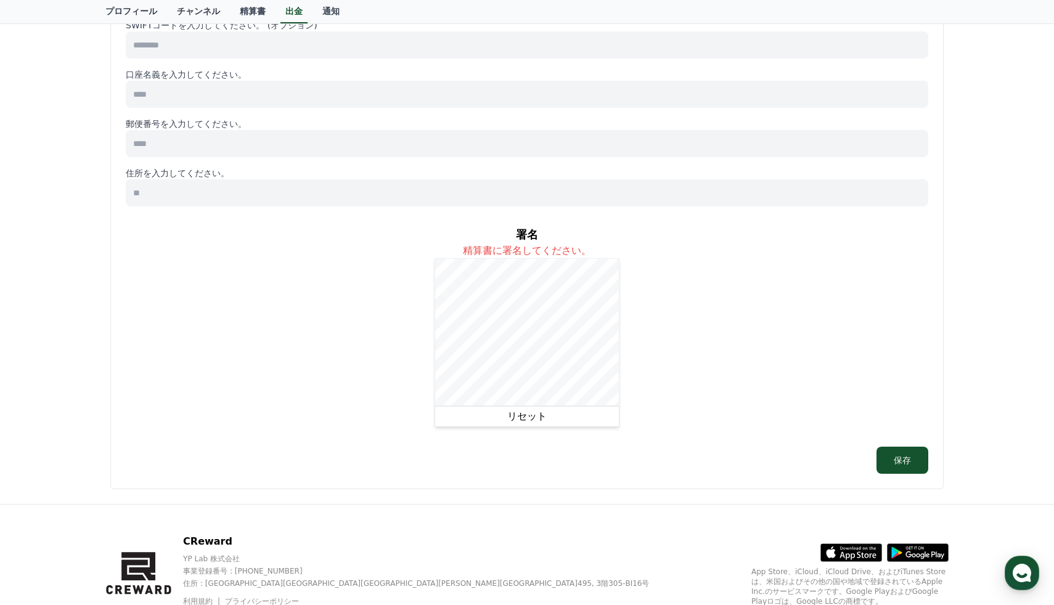
scroll to position [570, 0]
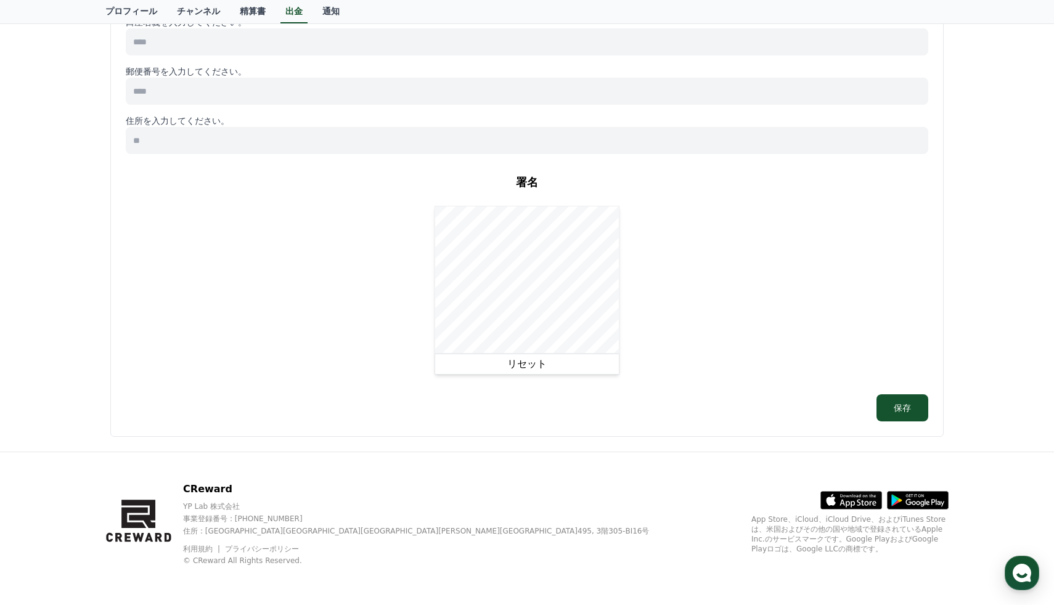
click at [523, 364] on button "リセット" at bounding box center [527, 364] width 185 height 21
click at [441, 456] on div "CReward ホーム 音源 マイページ プロフィール チャンネル 精算書 出金 通知 出金情報 出金履歴 名前を入力してください。 電話番号を入力してくださ…" at bounding box center [527, 18] width 1054 height 1176
click at [512, 374] on button "リセット" at bounding box center [527, 364] width 185 height 21
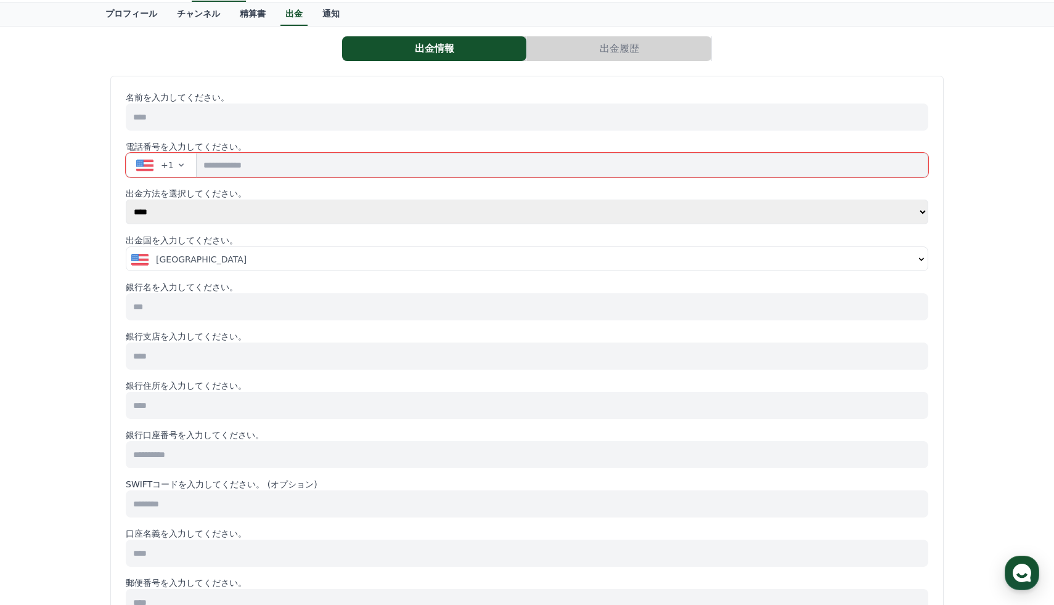
scroll to position [57, 0]
click at [366, 307] on input at bounding box center [527, 308] width 803 height 27
click at [228, 335] on p "銀行支店を入力してください。" at bounding box center [527, 338] width 803 height 12
